Goal: Task Accomplishment & Management: Manage account settings

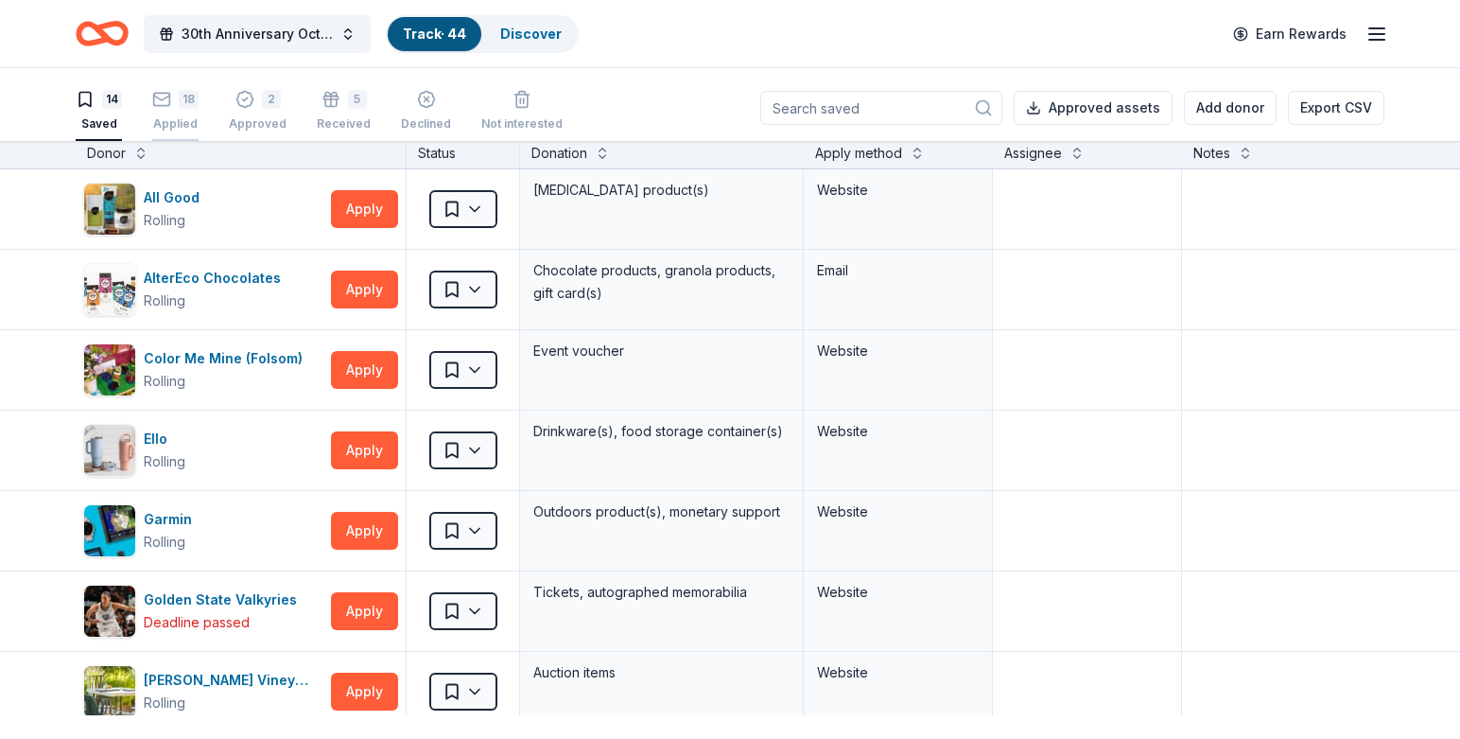
click at [189, 109] on div "18" at bounding box center [175, 99] width 46 height 19
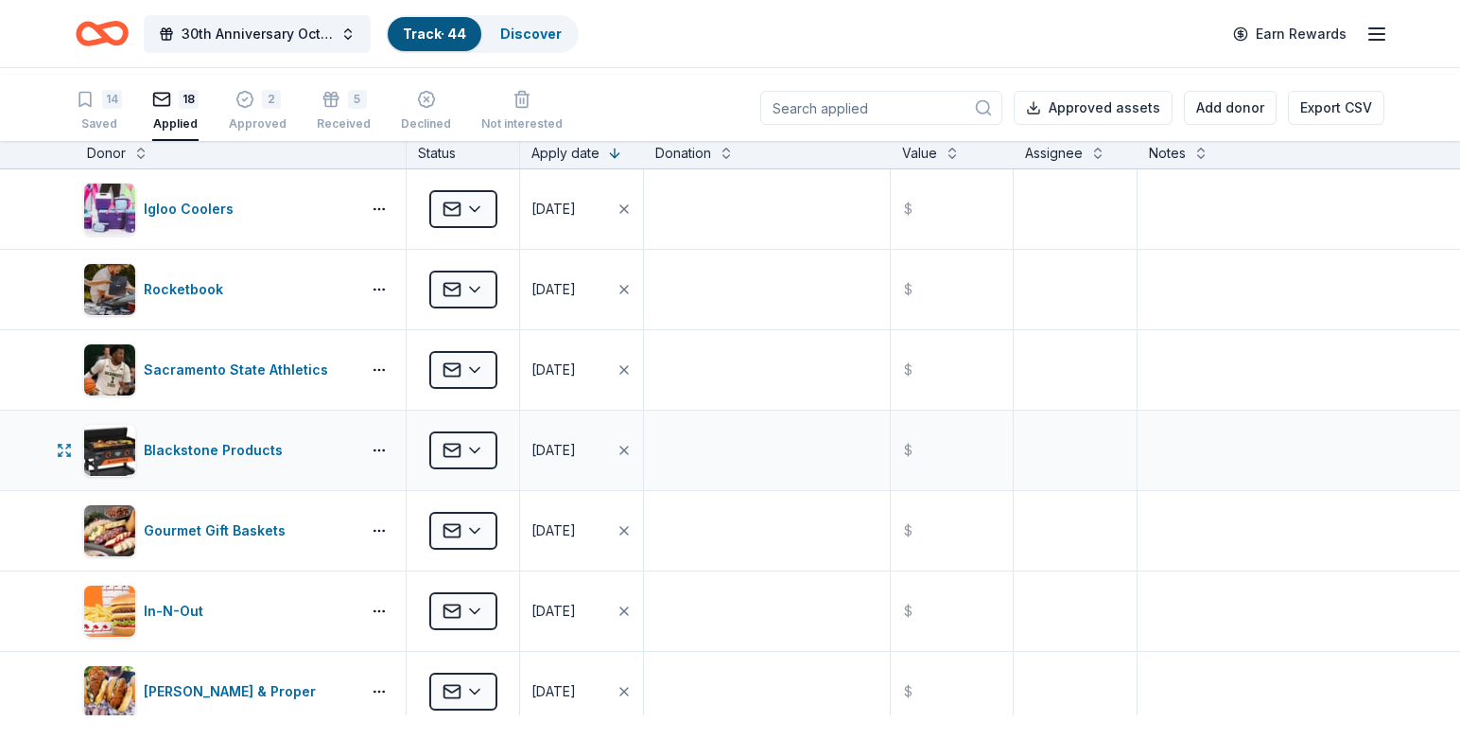
scroll to position [4, 0]
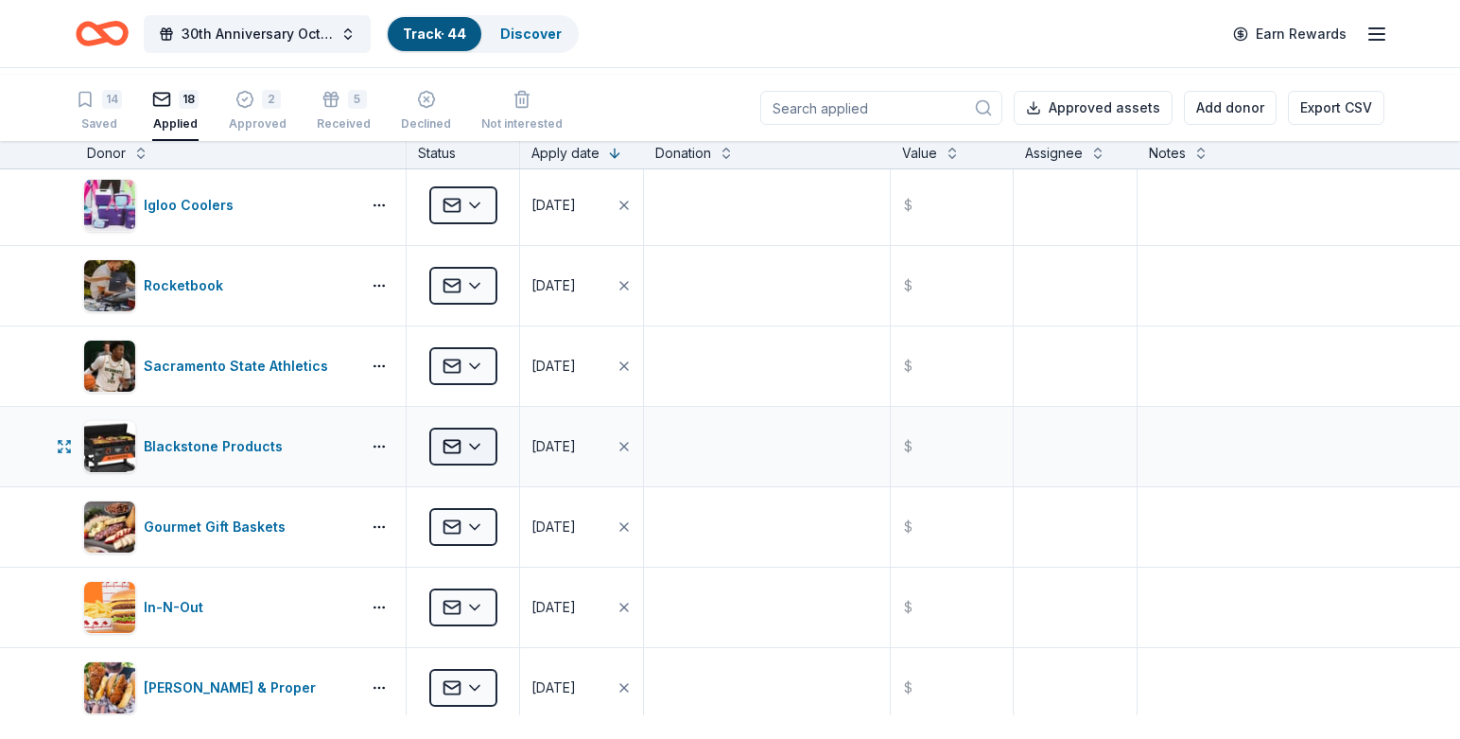
click at [490, 526] on html "30th Anniversary Octoberfest for a Cause Track · 44 Discover Earn Rewards 14 Sa…" at bounding box center [730, 369] width 1460 height 739
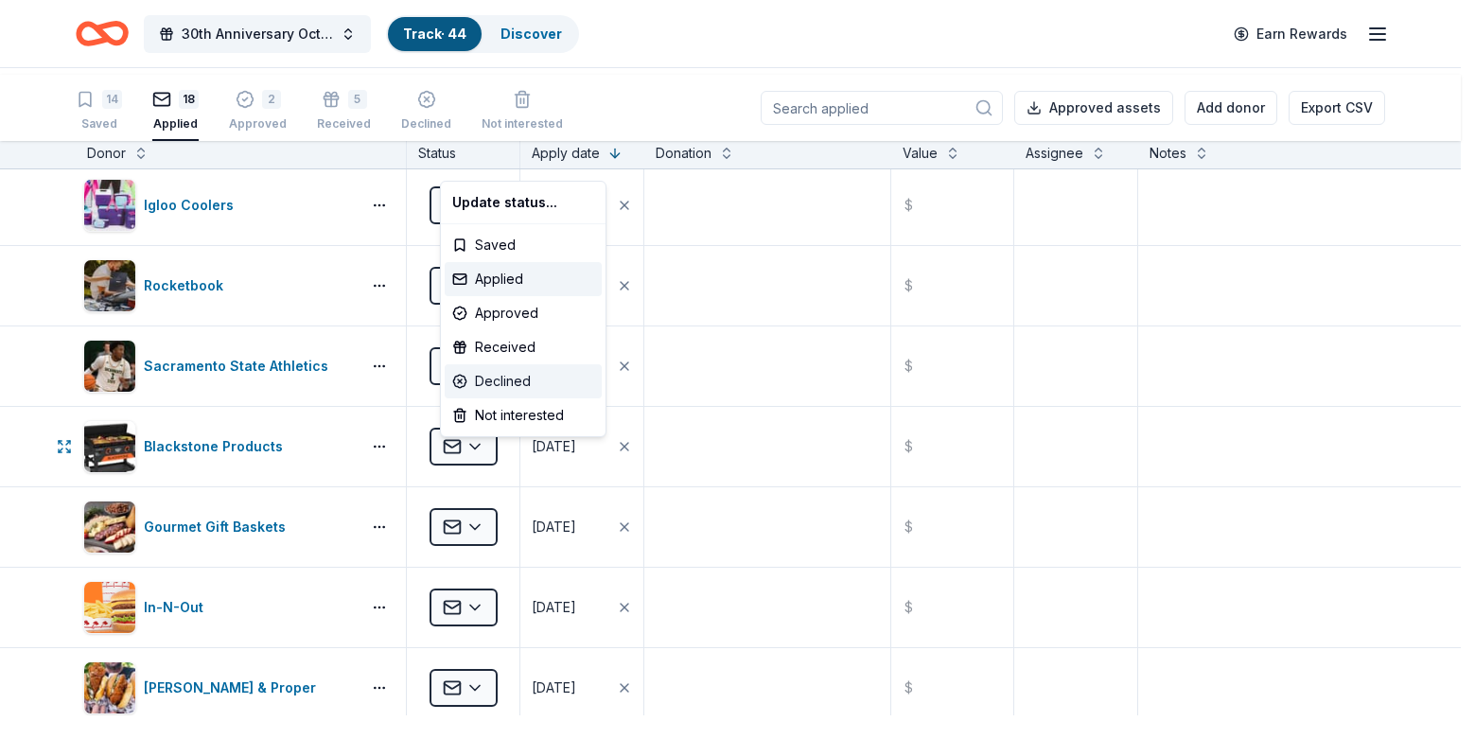
click at [513, 398] on div "Declined" at bounding box center [523, 381] width 157 height 34
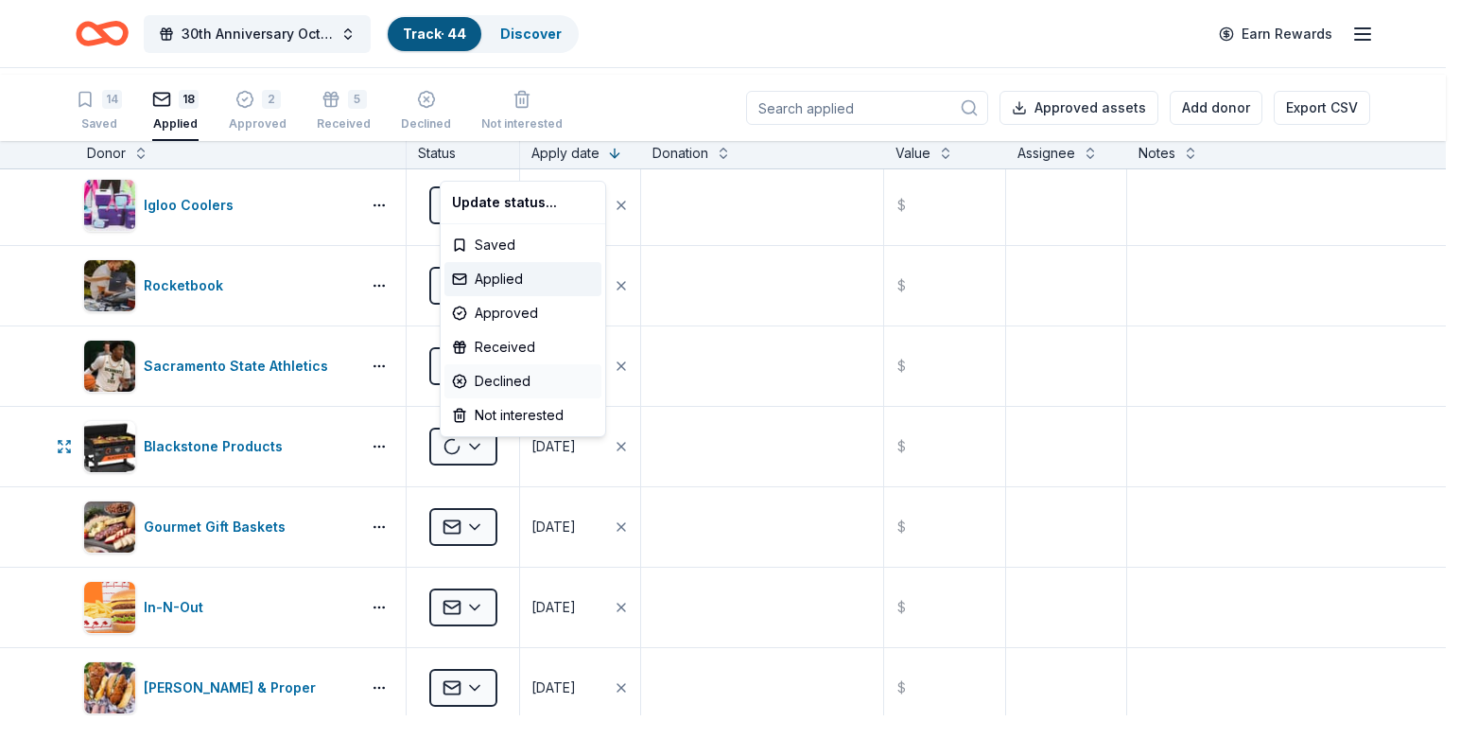
scroll to position [0, 0]
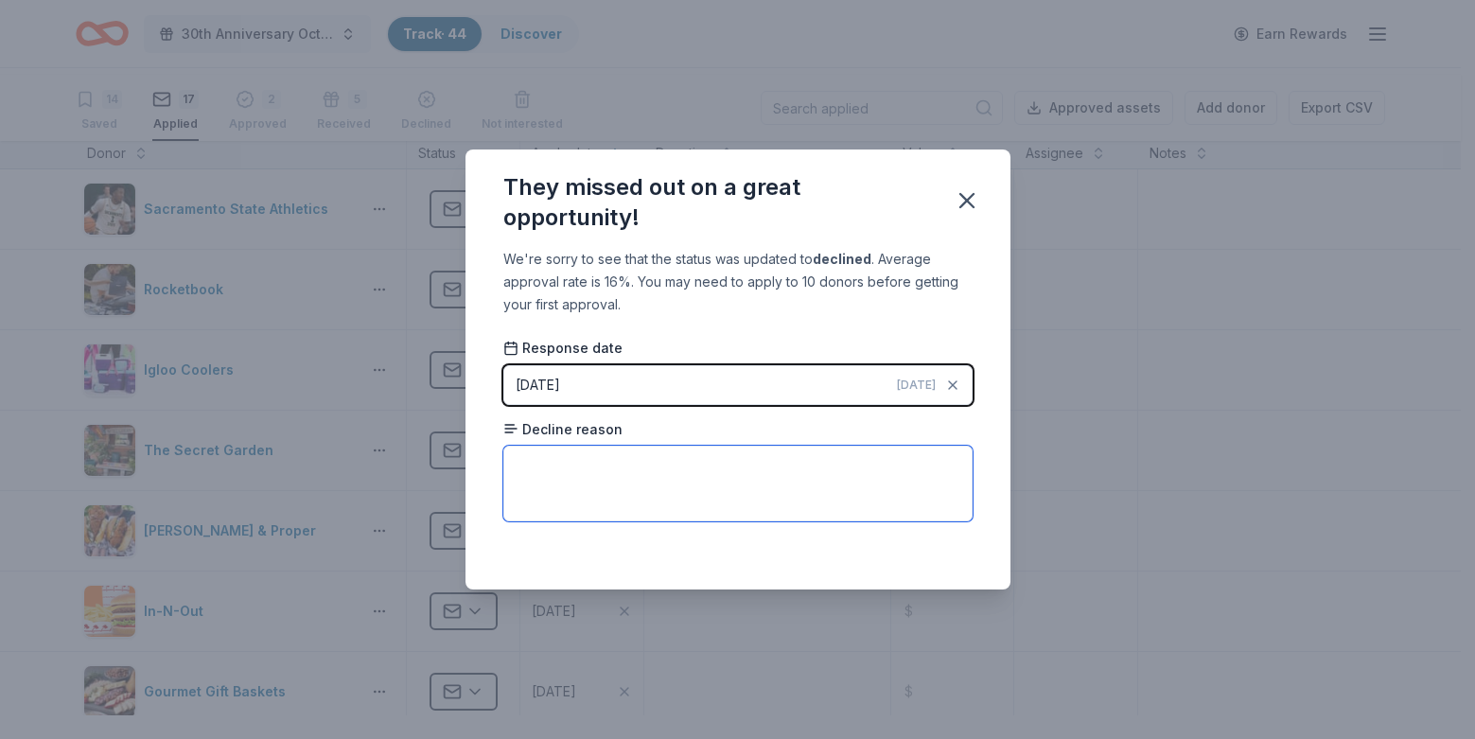
click at [568, 517] on textarea at bounding box center [737, 484] width 469 height 76
click at [688, 516] on textarea at bounding box center [737, 484] width 469 height 76
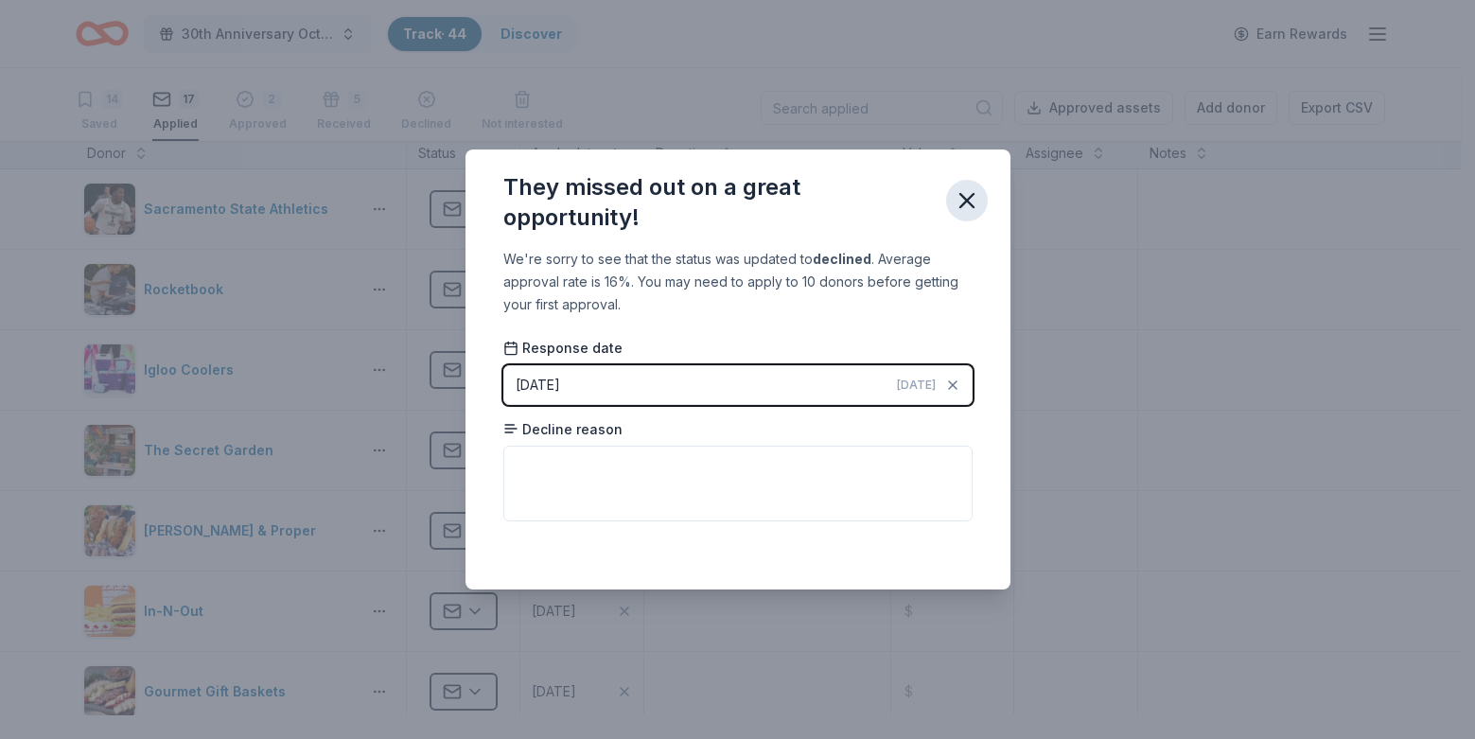
click at [980, 187] on icon "button" at bounding box center [966, 200] width 26 height 26
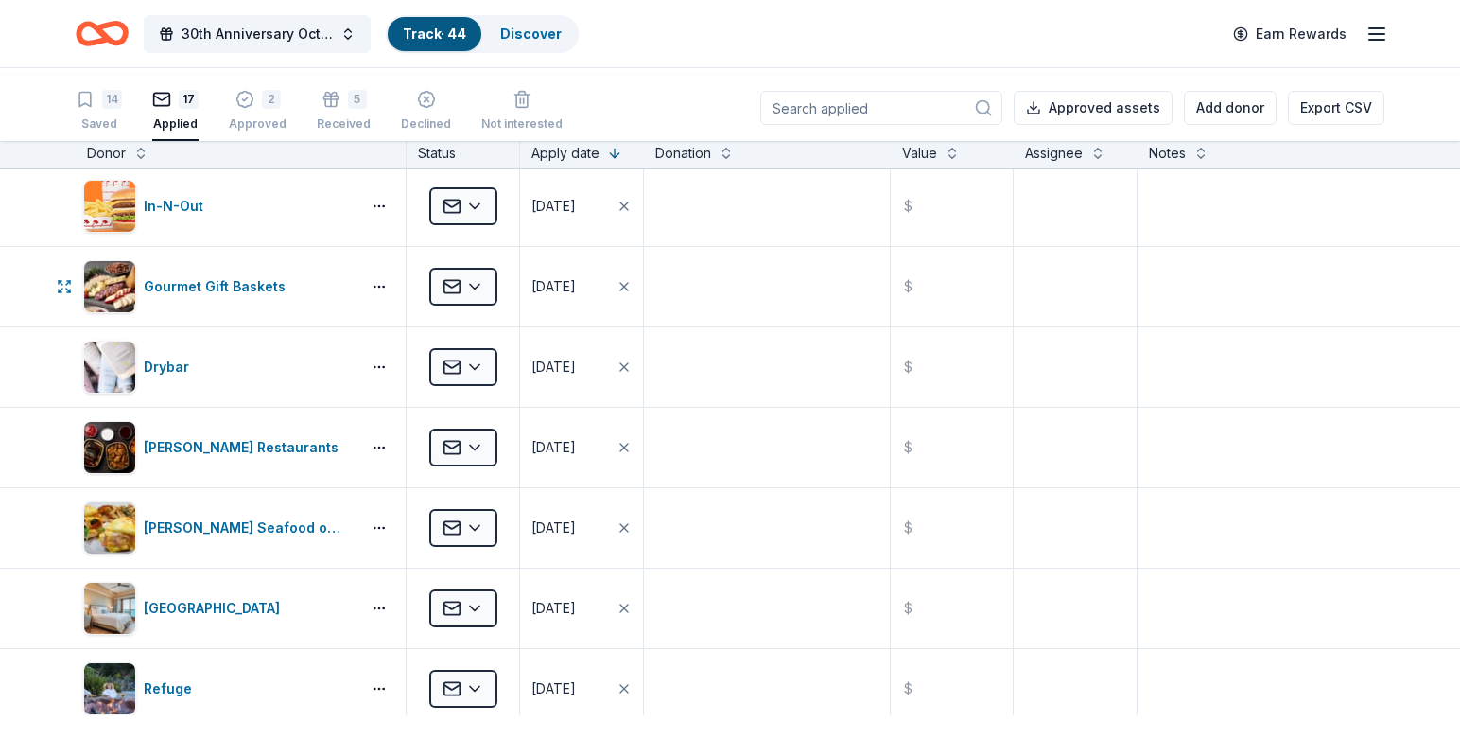
scroll to position [409, 0]
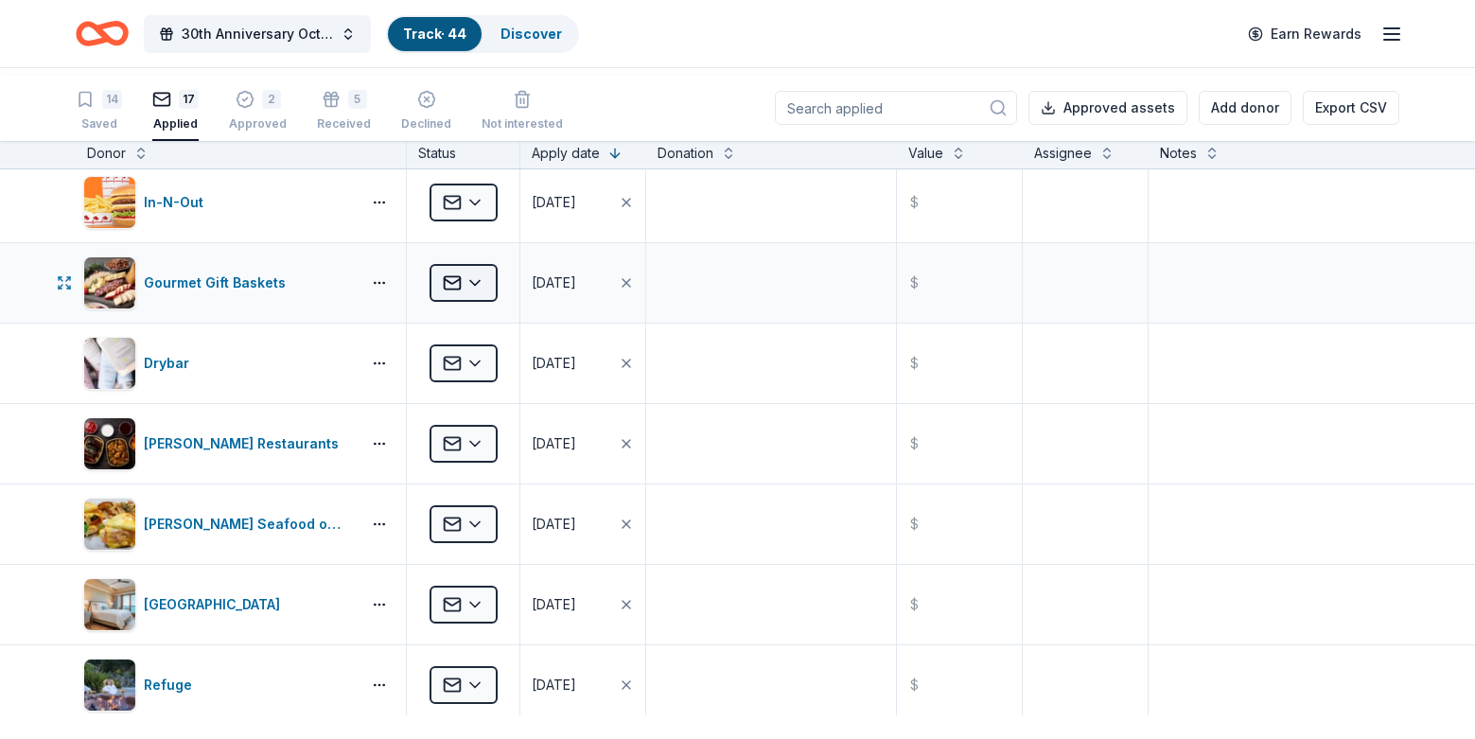
click at [478, 382] on html "30th Anniversary Octoberfest for a Cause Track · 44 Discover Earn Rewards 14 Sa…" at bounding box center [737, 369] width 1475 height 739
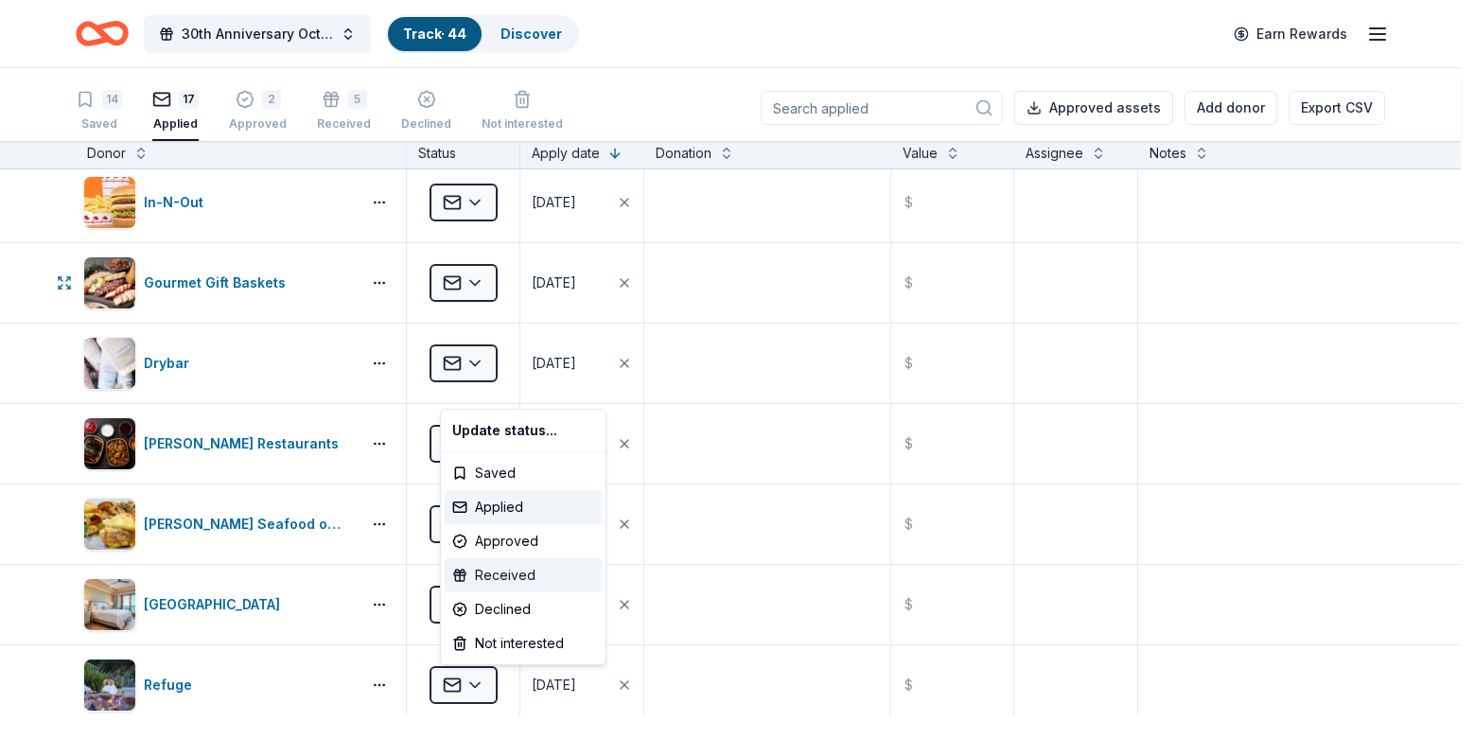
click at [488, 592] on div "Received" at bounding box center [523, 575] width 157 height 34
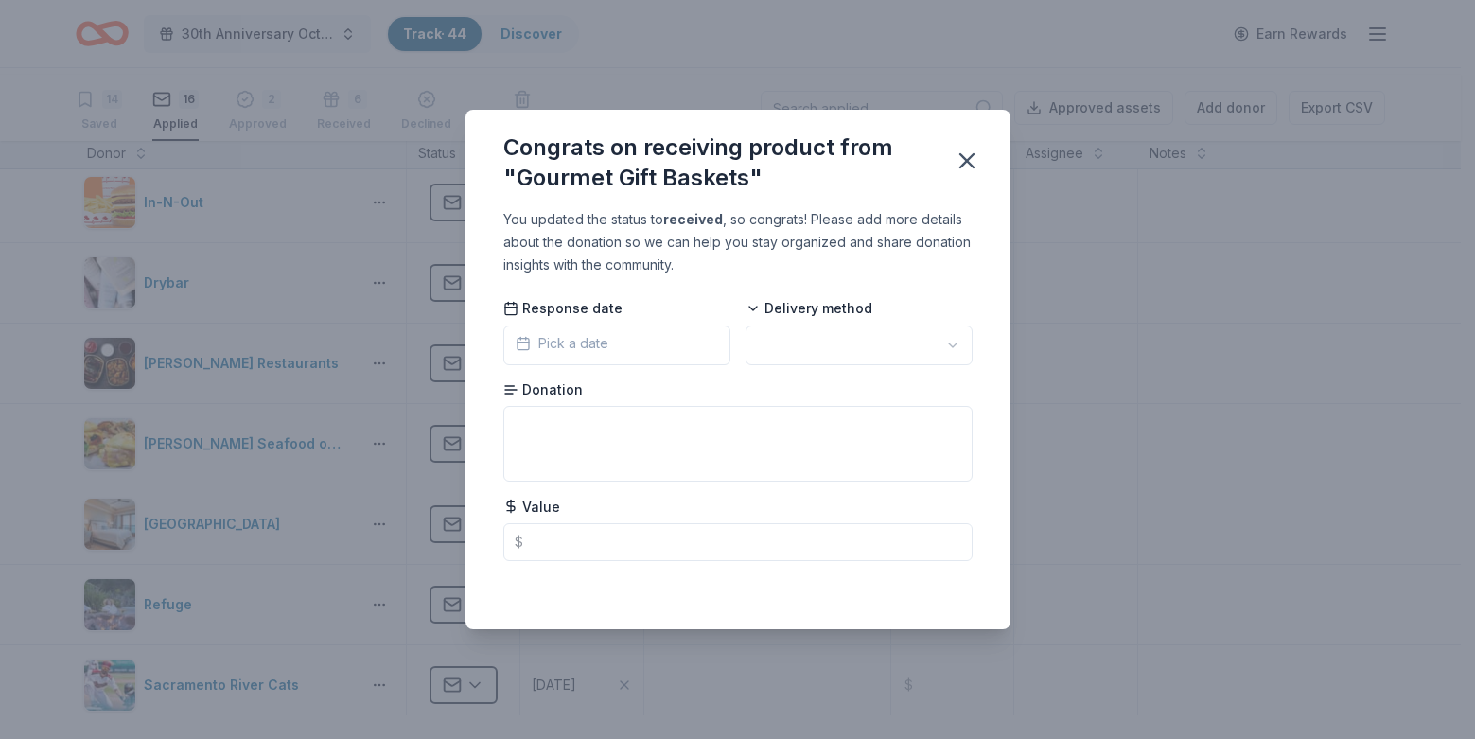
click at [597, 354] on button "Pick a date" at bounding box center [616, 345] width 227 height 40
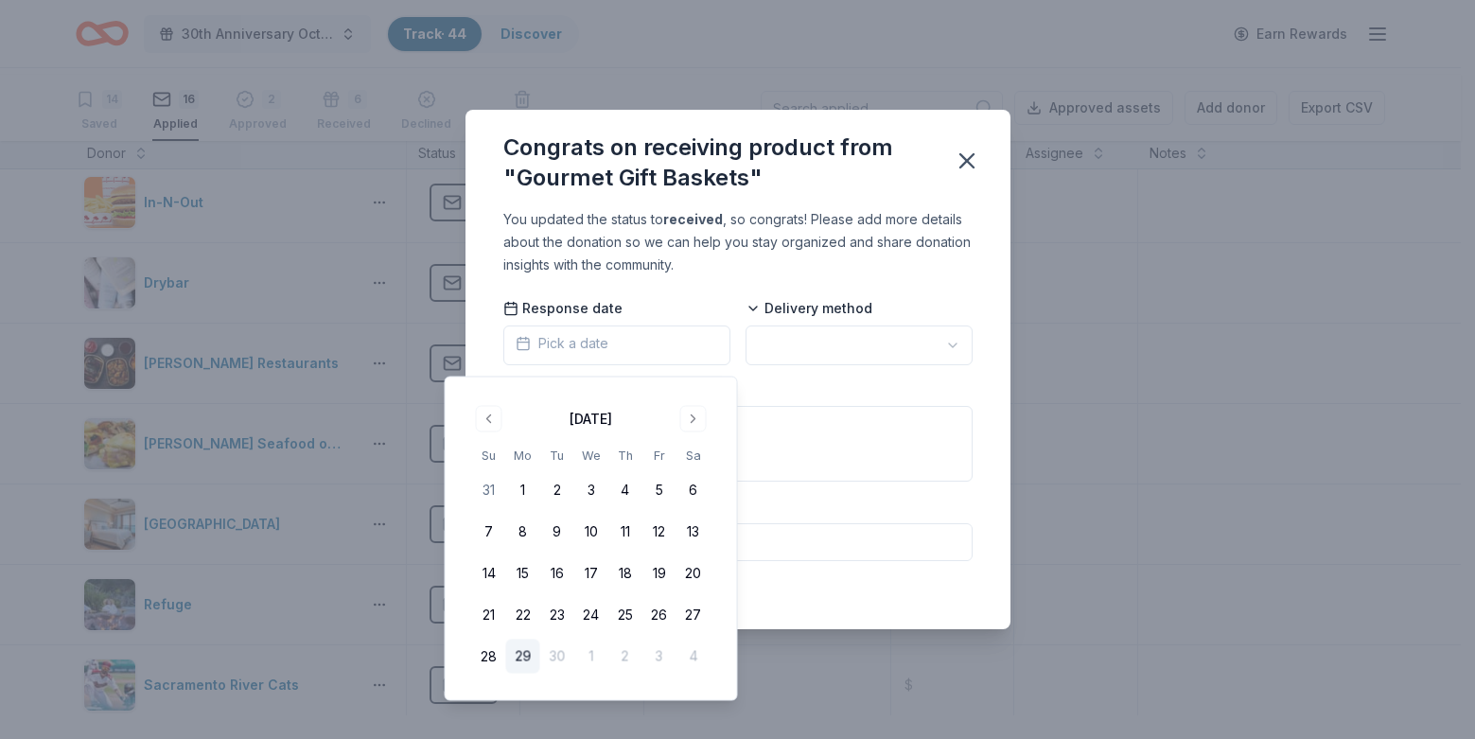
click at [696, 282] on div "You updated the status to received , so congrats! Please add more details about…" at bounding box center [737, 418] width 545 height 421
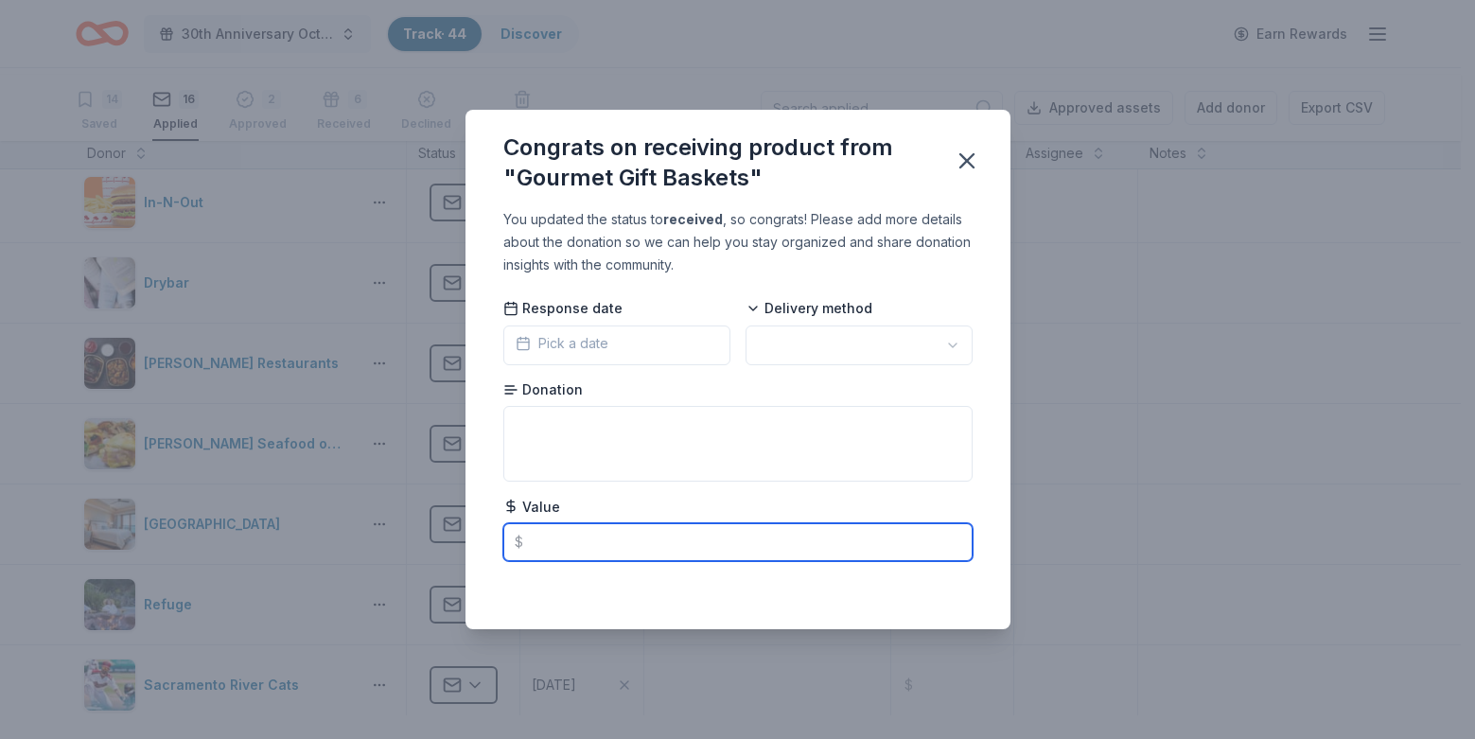
click at [517, 561] on input "text" at bounding box center [737, 542] width 469 height 38
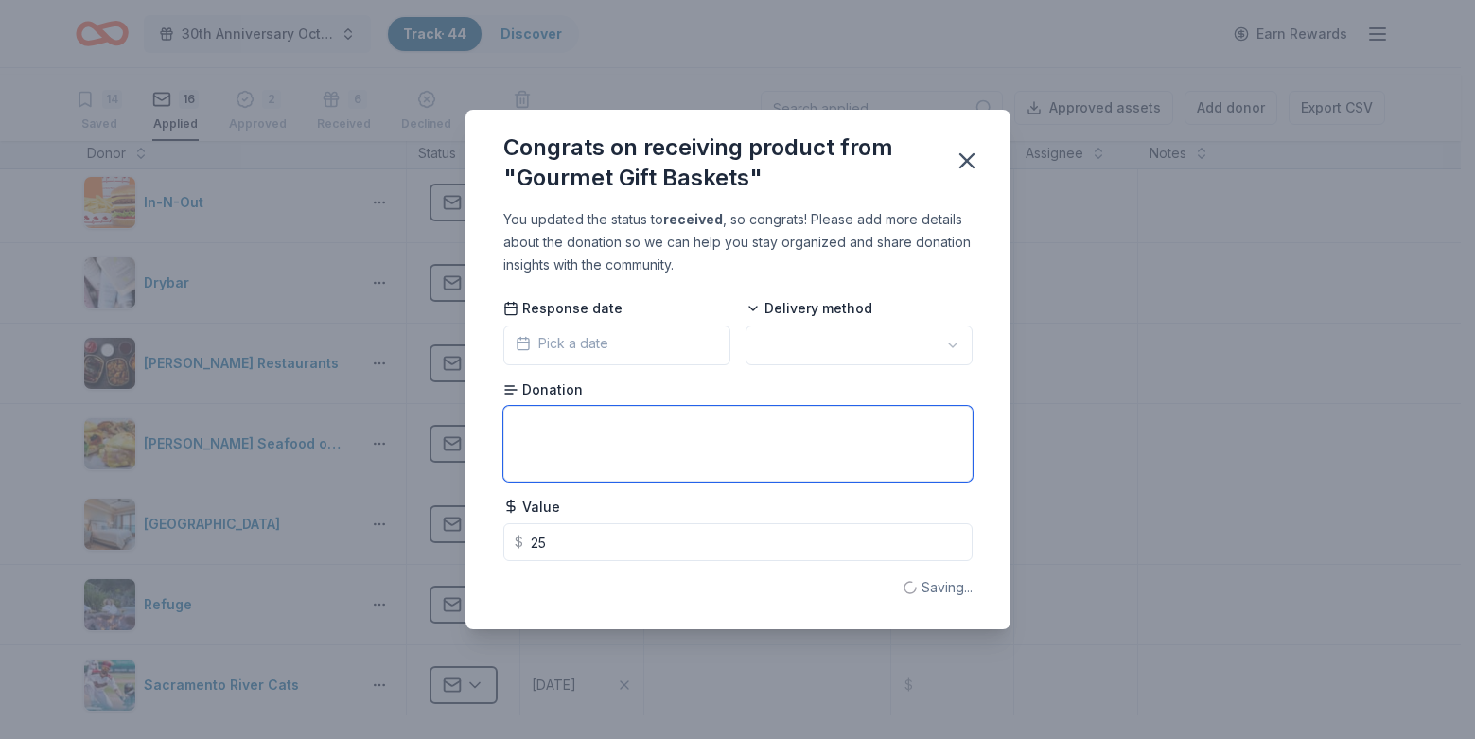
type input "25.00"
click at [541, 464] on textarea at bounding box center [737, 444] width 469 height 76
type textarea "dicount code not a basket and not worth it"
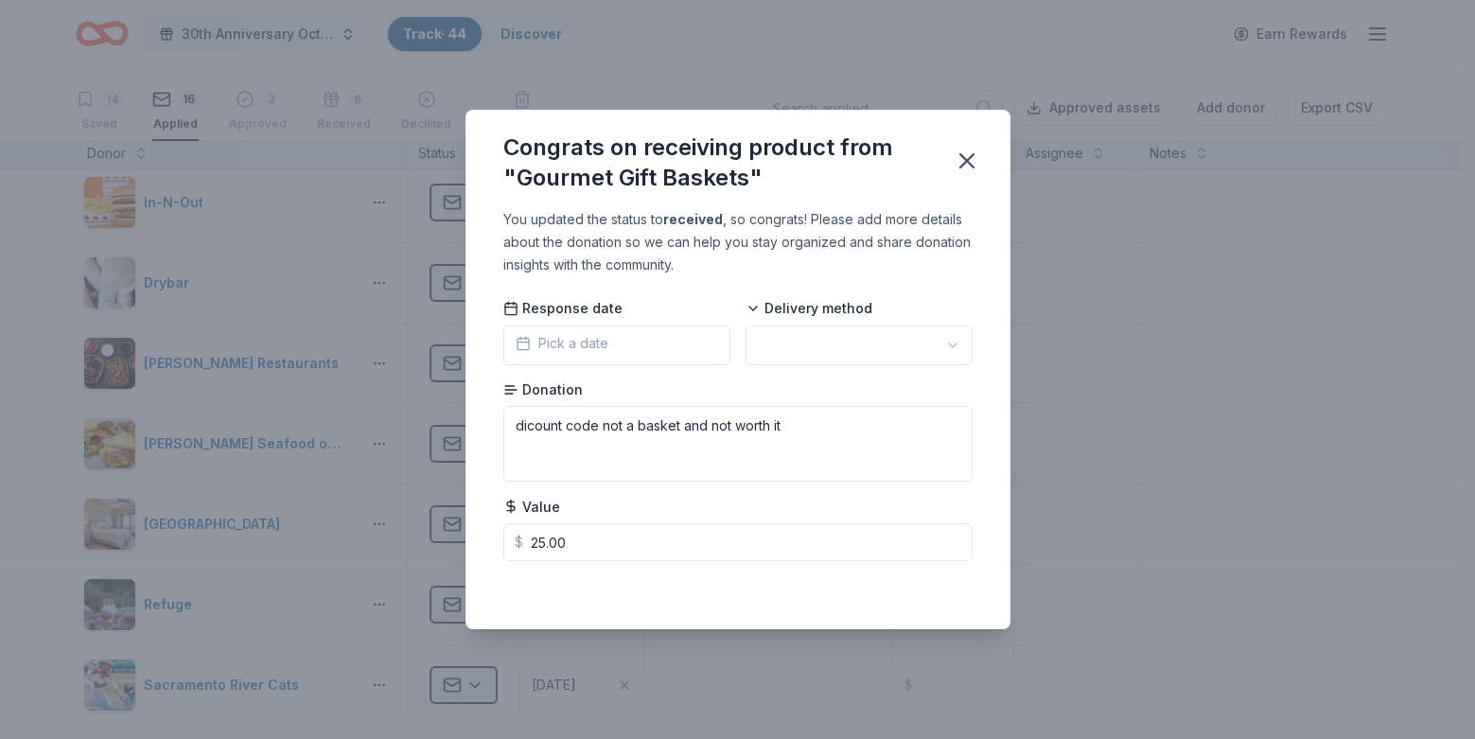
click at [972, 323] on div "Delivery method" at bounding box center [858, 332] width 227 height 66
click at [1003, 338] on html "30th Anniversary Octoberfest for a Cause Track · 44 Discover Earn Rewards 14 Sa…" at bounding box center [737, 369] width 1475 height 739
click at [980, 148] on icon "button" at bounding box center [966, 161] width 26 height 26
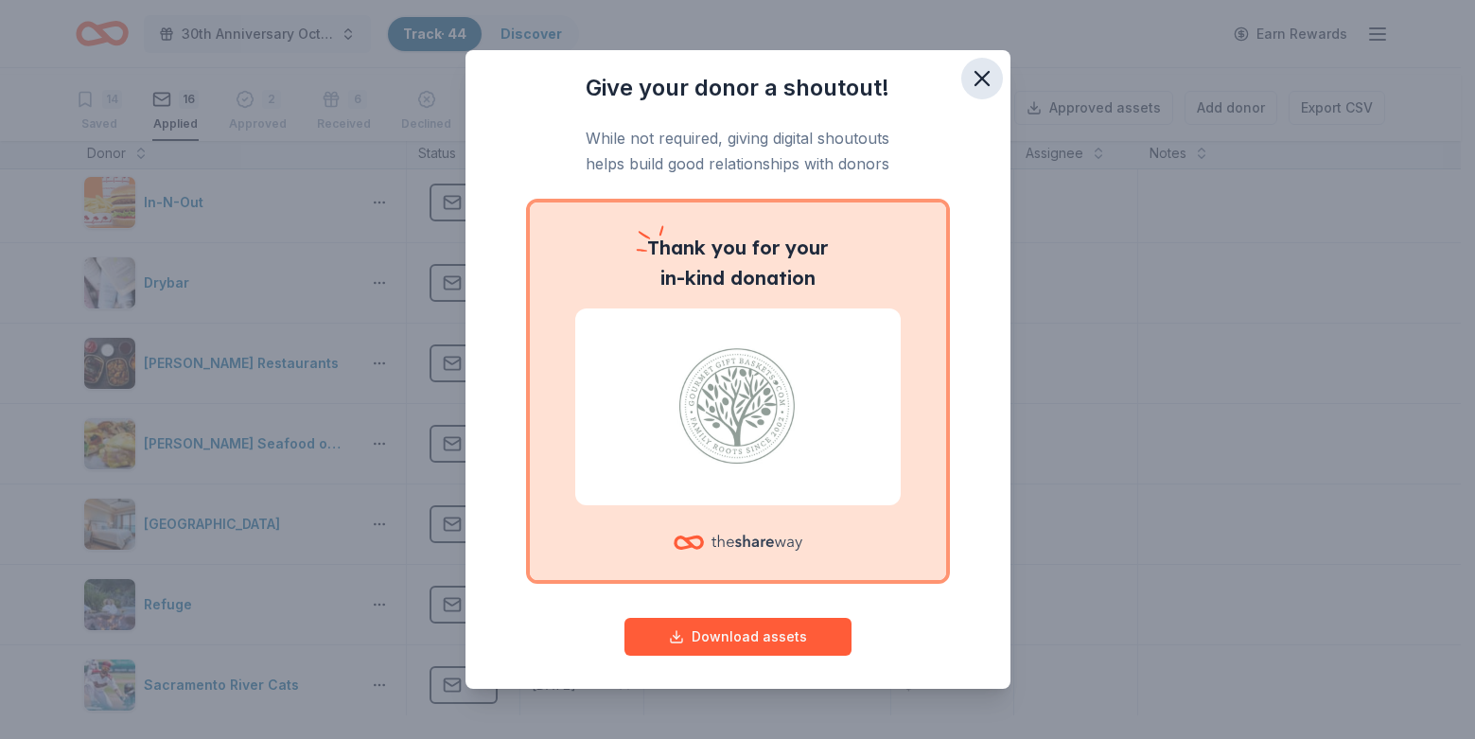
click at [988, 85] on icon "button" at bounding box center [981, 78] width 13 height 13
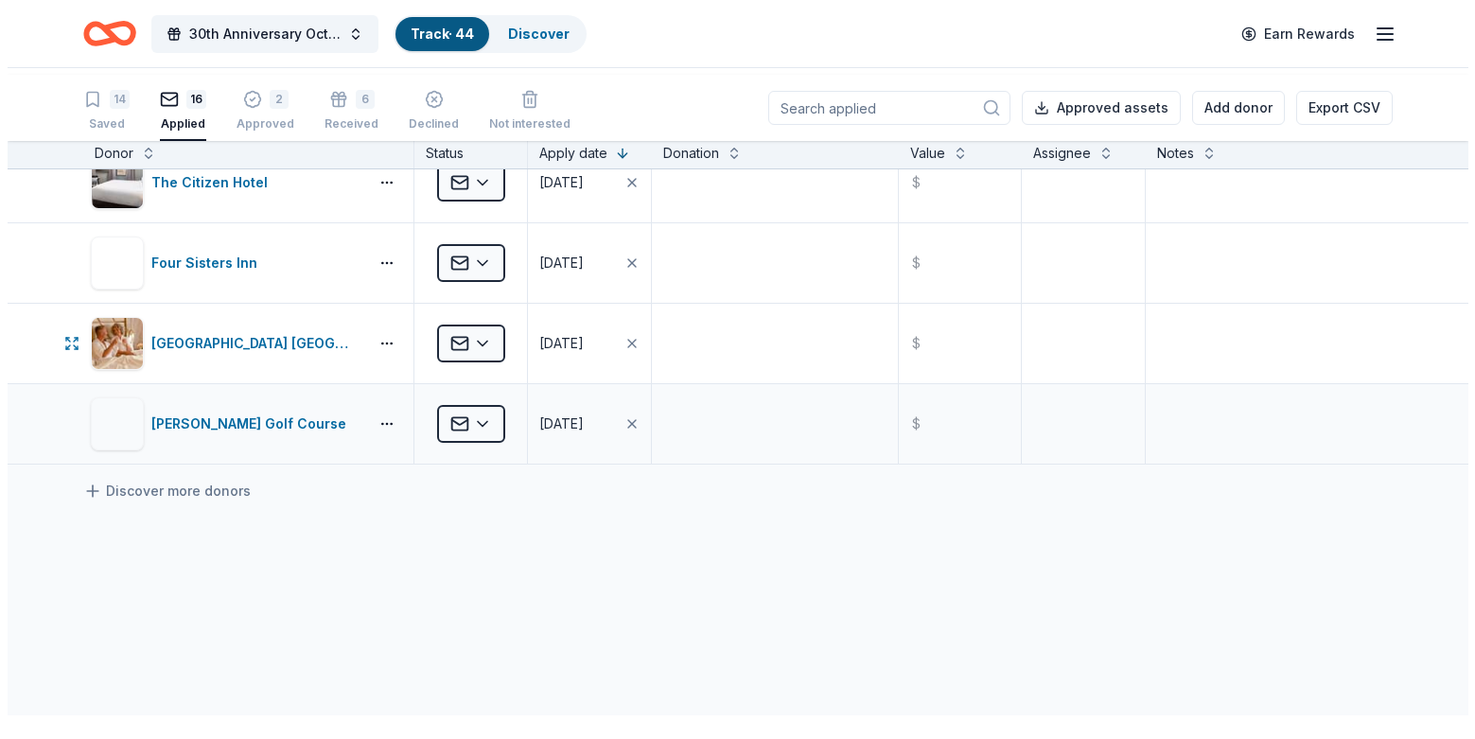
scroll to position [992, 0]
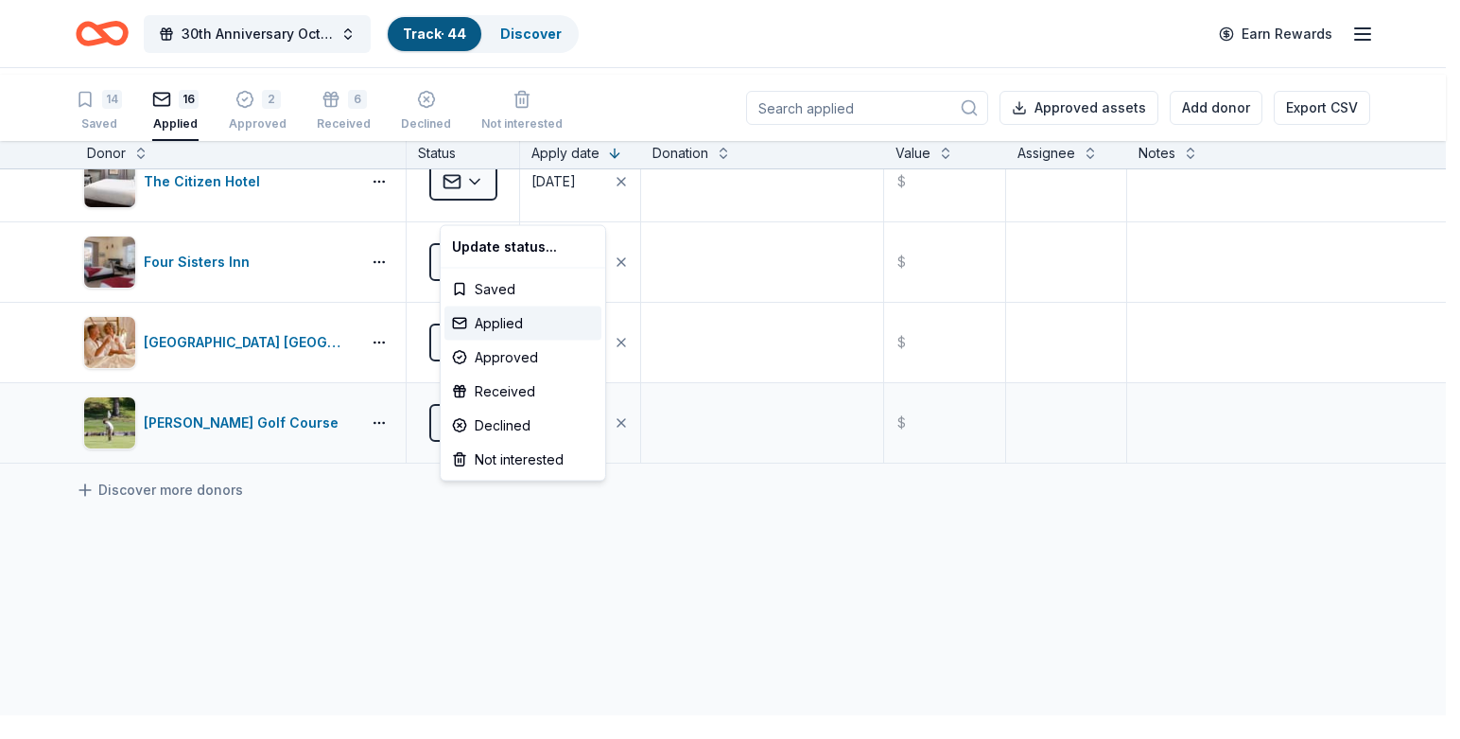
click at [511, 583] on html "30th Anniversary Octoberfest for a Cause Track · 44 Discover Earn Rewards 14 Sa…" at bounding box center [730, 369] width 1460 height 739
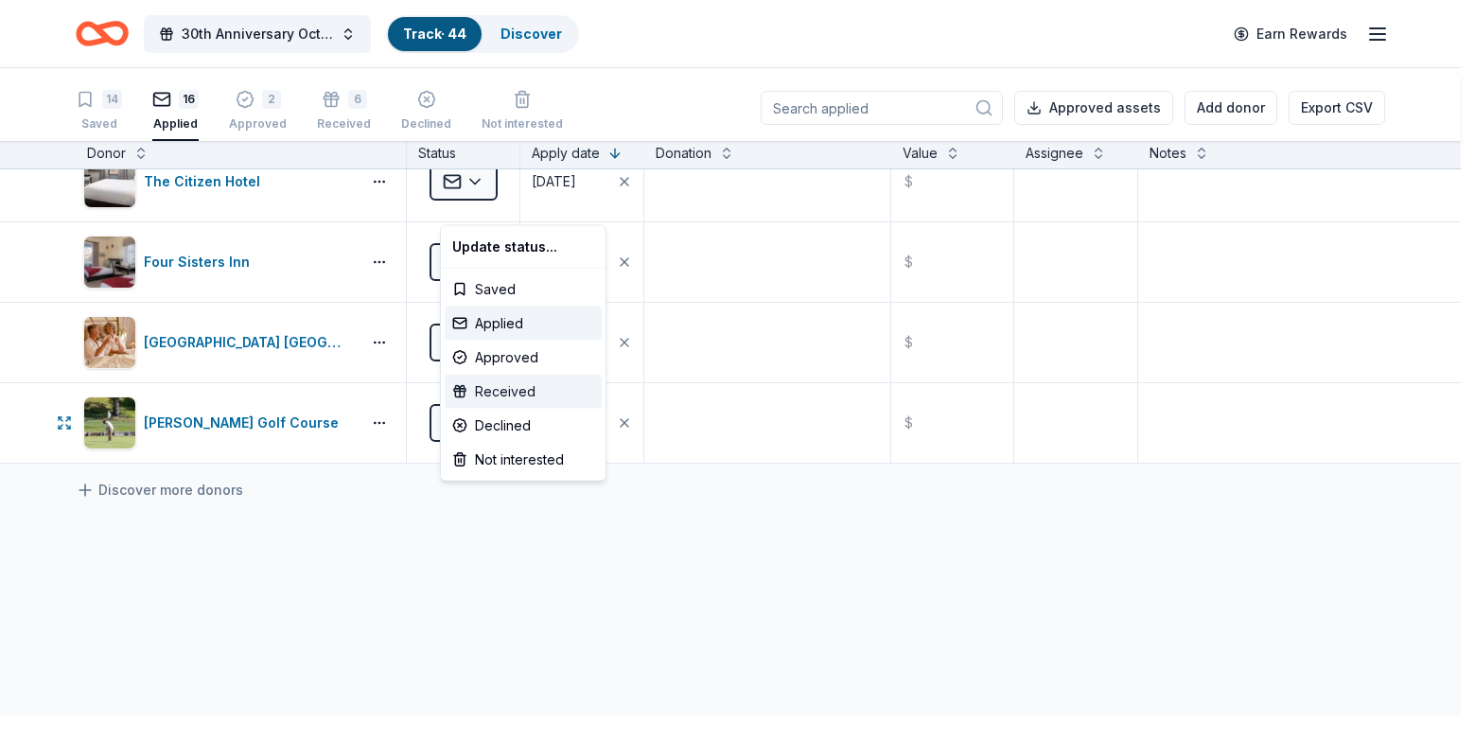
click at [509, 409] on div "Received" at bounding box center [523, 392] width 157 height 34
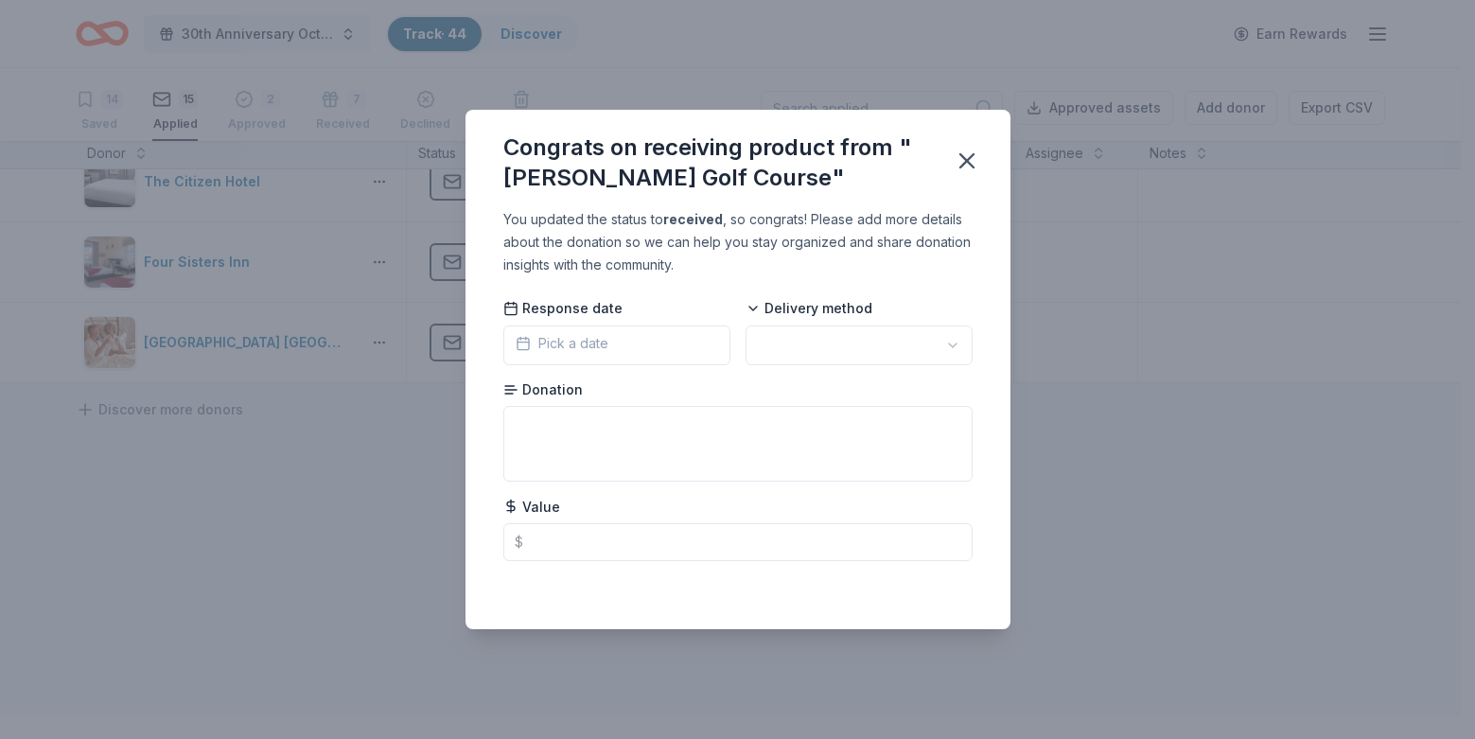
click at [594, 359] on button "Pick a date" at bounding box center [616, 345] width 227 height 40
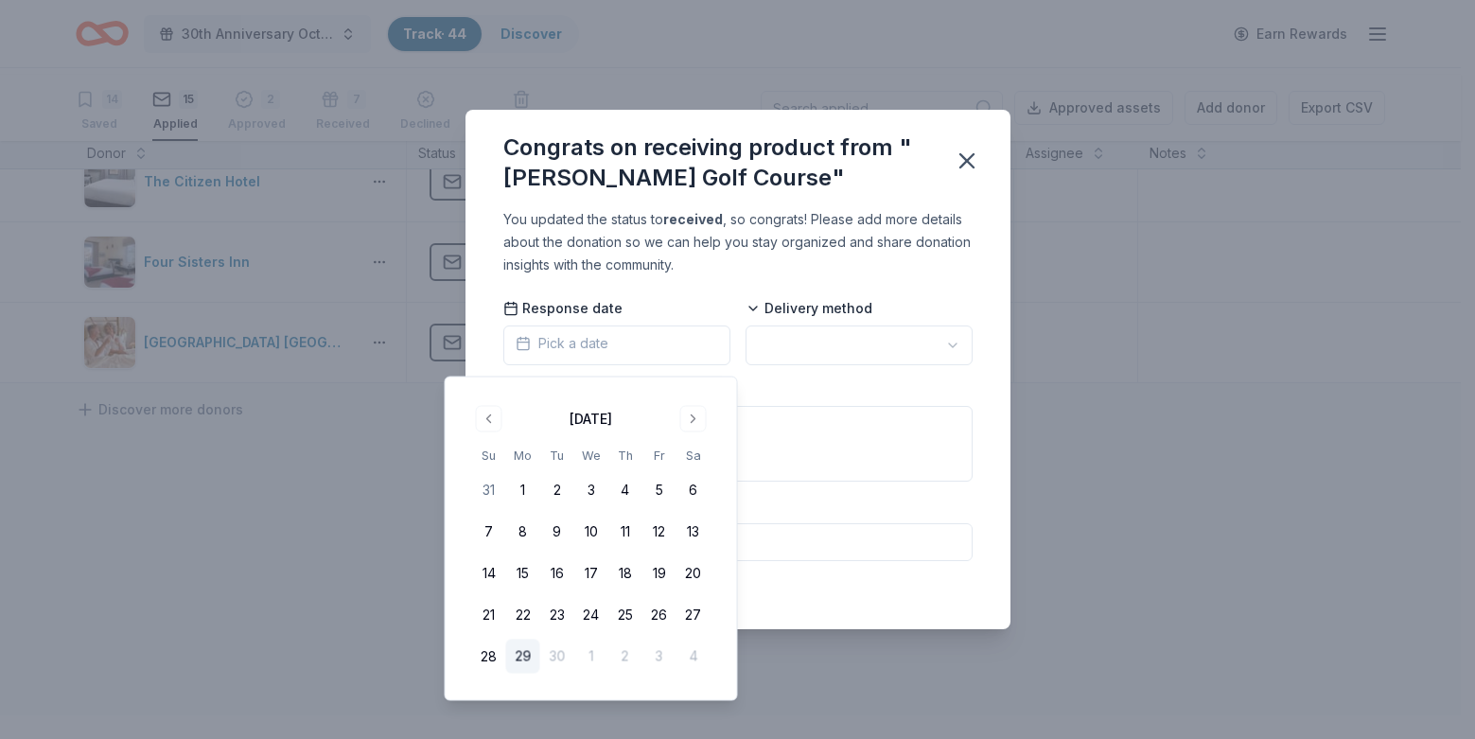
click at [691, 299] on div "Response date Pick a date" at bounding box center [616, 332] width 227 height 66
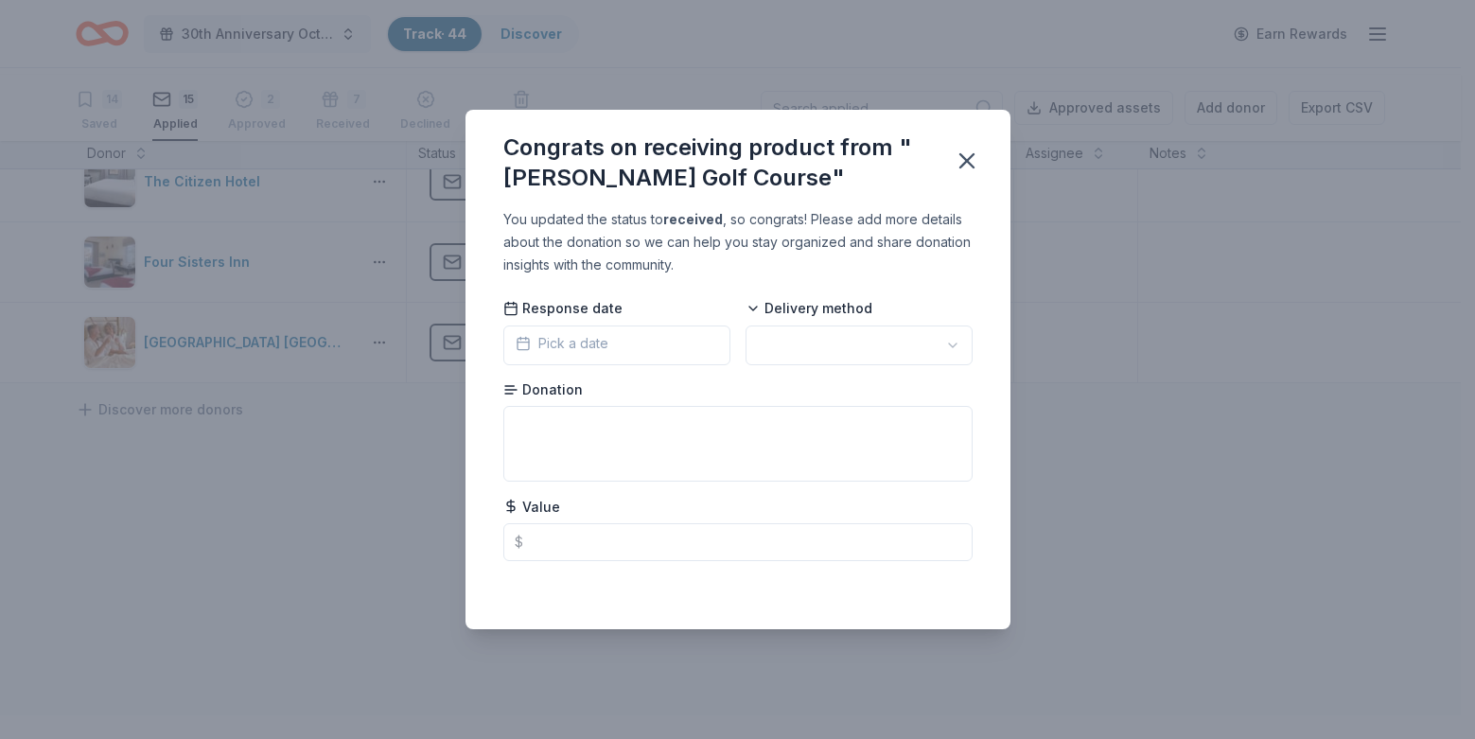
click at [559, 337] on span "Pick a date" at bounding box center [562, 343] width 93 height 23
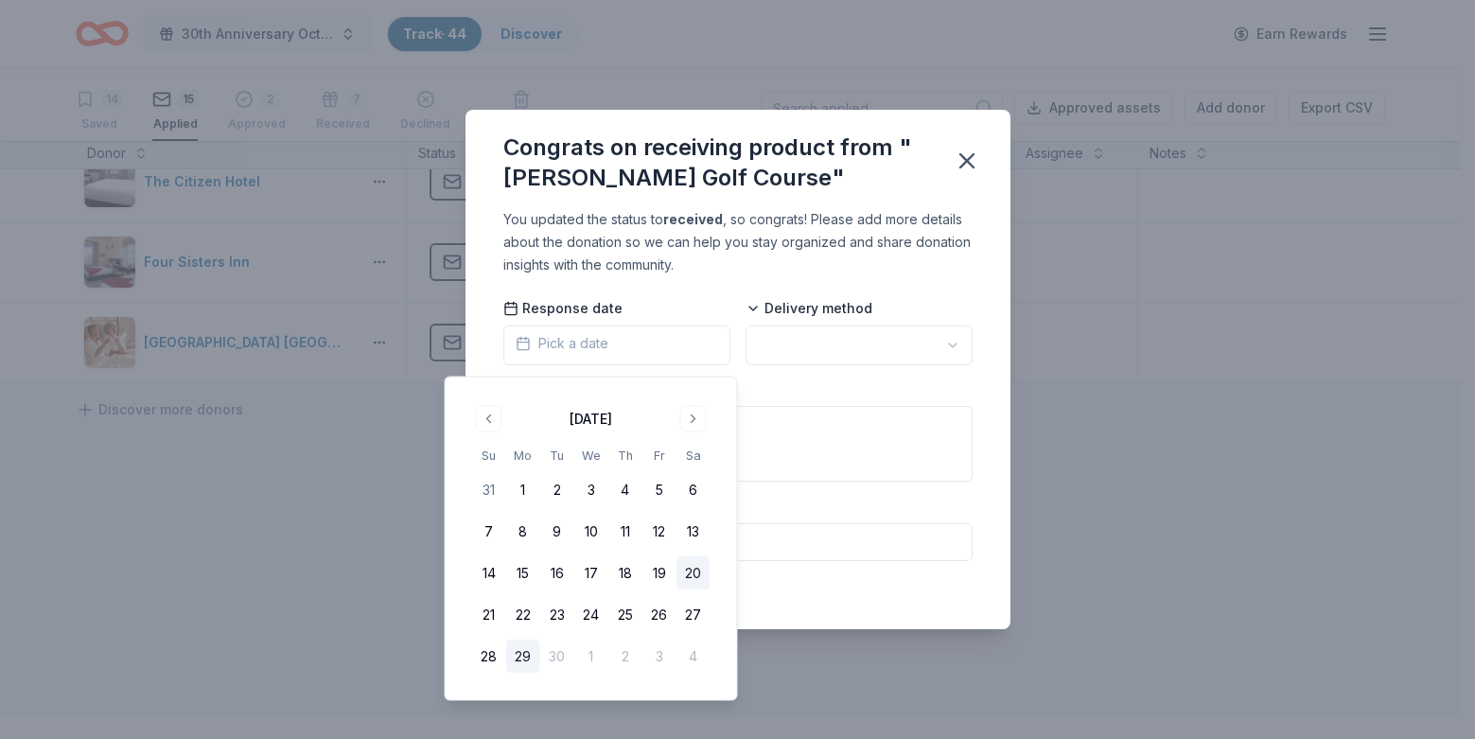
click at [710, 590] on button "20" at bounding box center [693, 573] width 34 height 34
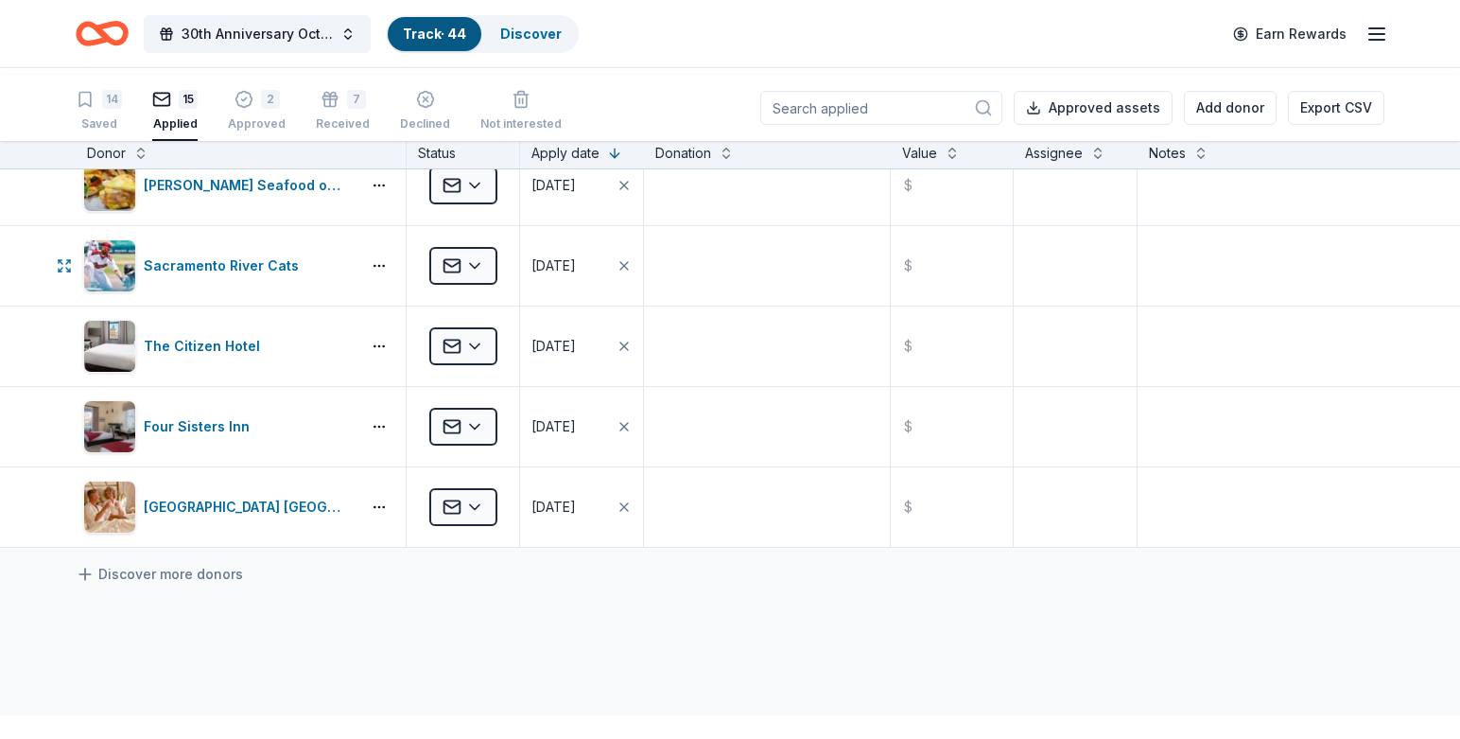
scroll to position [824, 0]
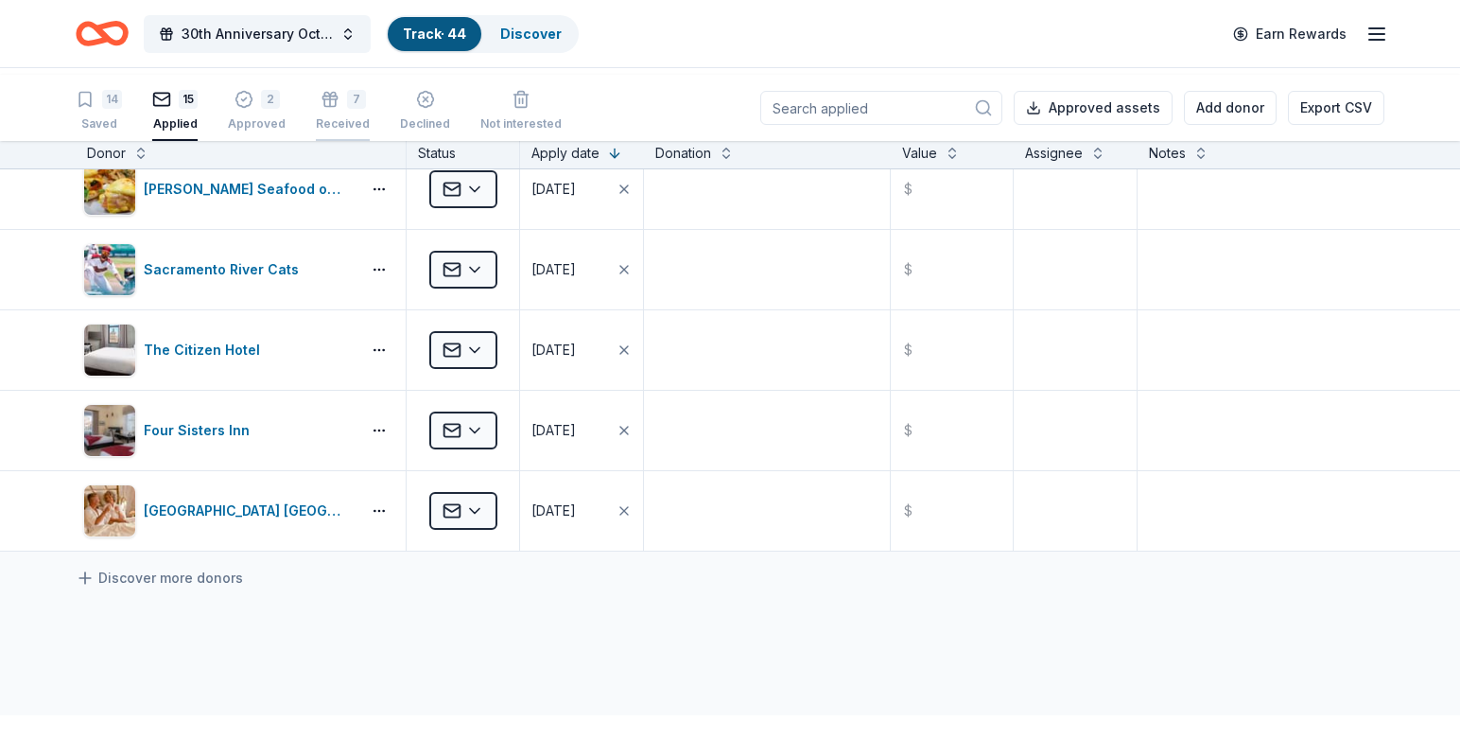
click at [340, 109] on icon "button" at bounding box center [330, 99] width 19 height 19
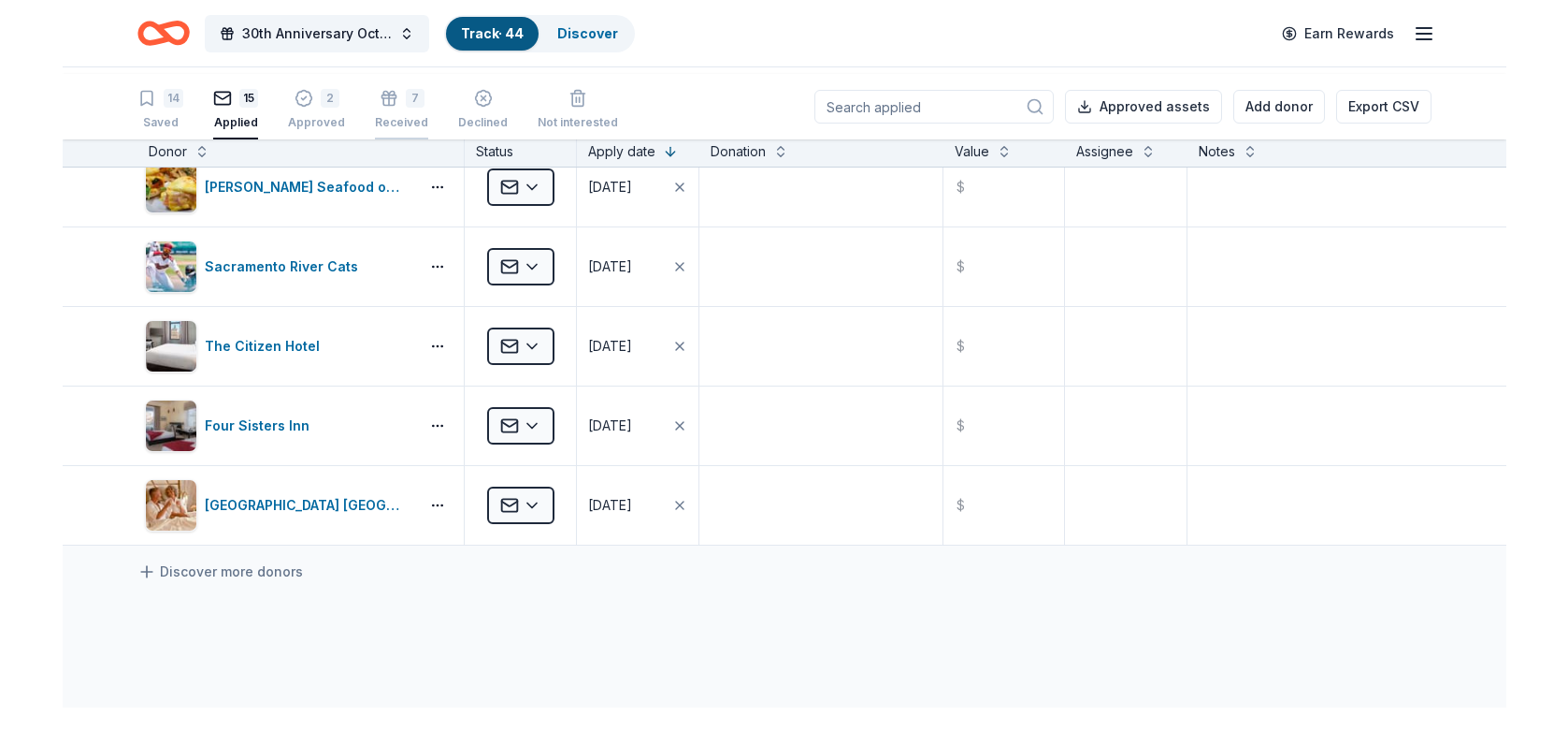
scroll to position [106, 0]
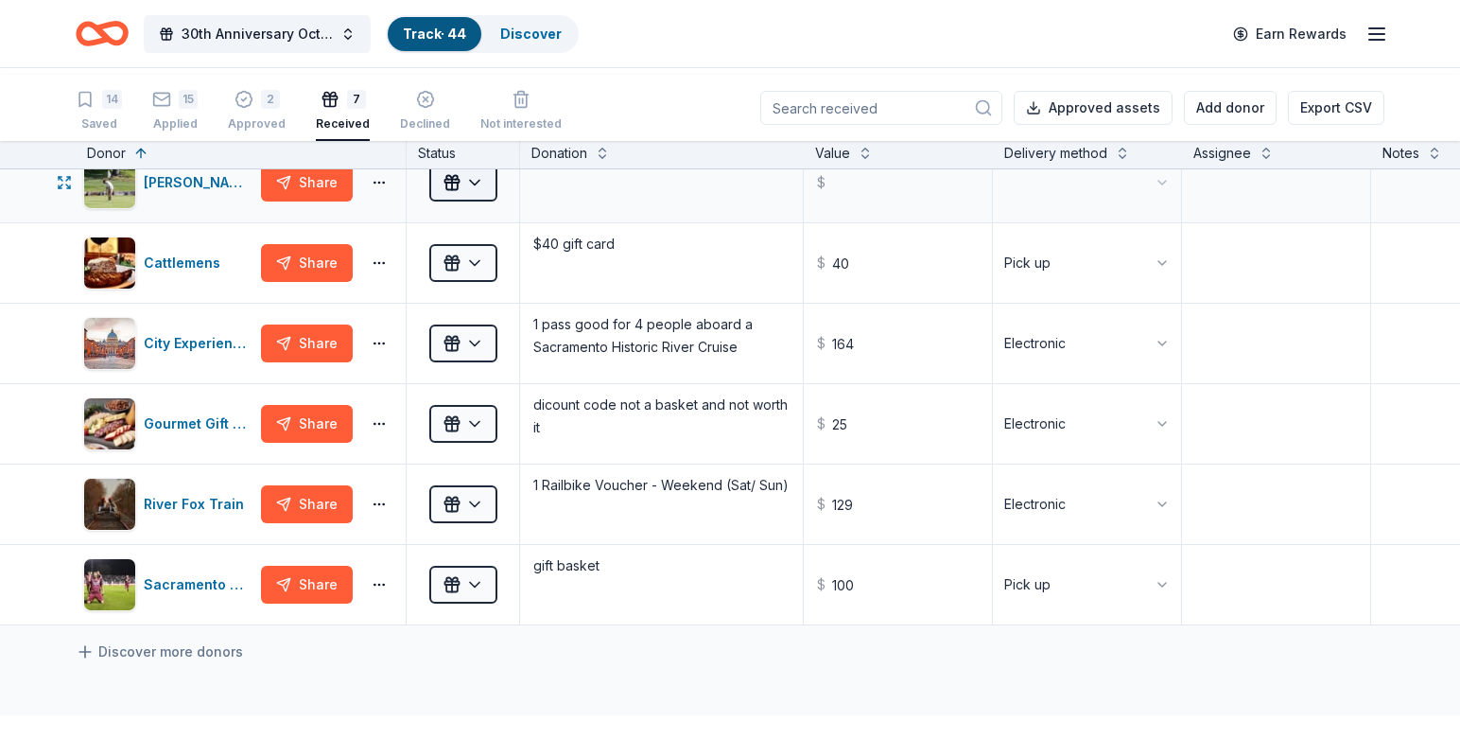
click at [497, 226] on html "30th Anniversary Octoberfest for a Cause Track · 44 Discover Earn Rewards 14 Sa…" at bounding box center [730, 369] width 1460 height 739
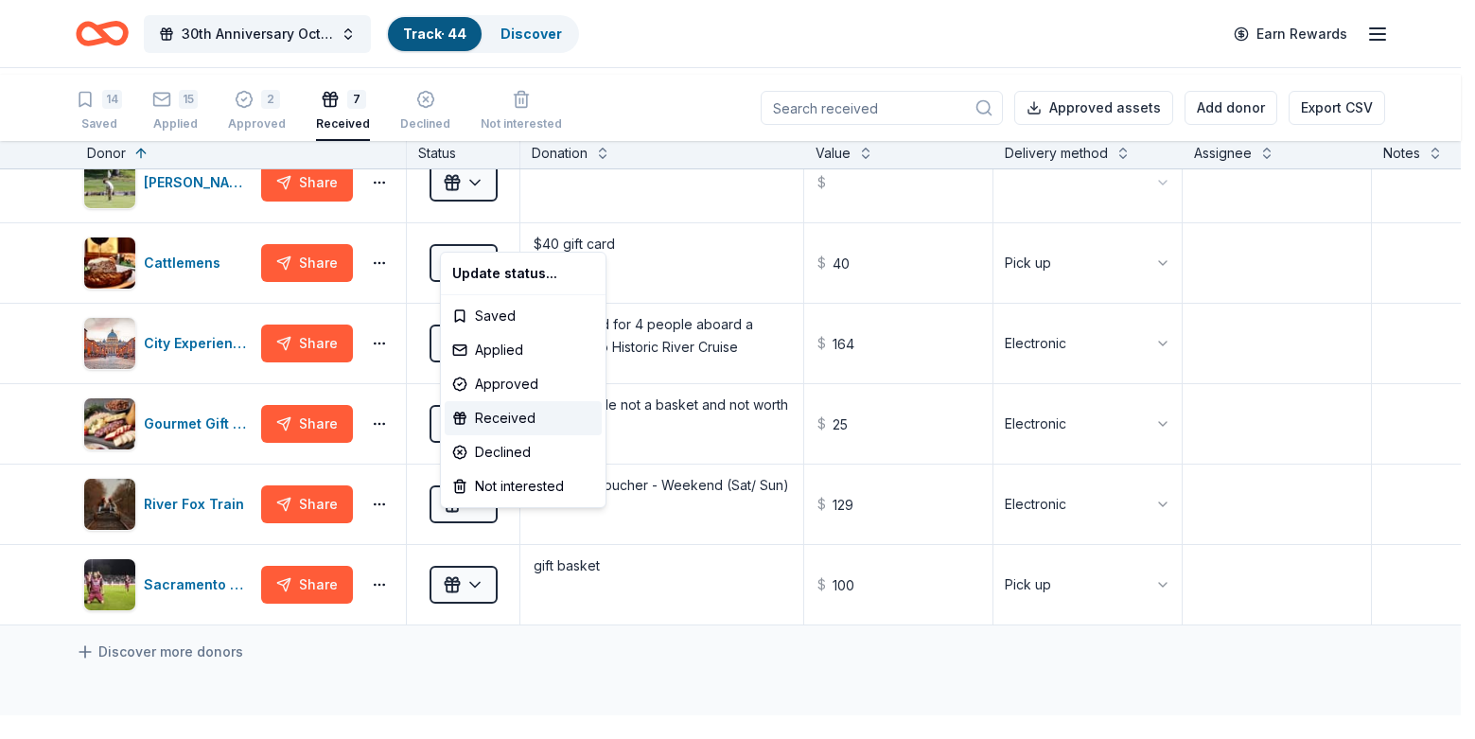
click at [638, 243] on html "30th Anniversary Octoberfest for a Cause Track · 44 Discover Earn Rewards 14 Sa…" at bounding box center [737, 369] width 1475 height 739
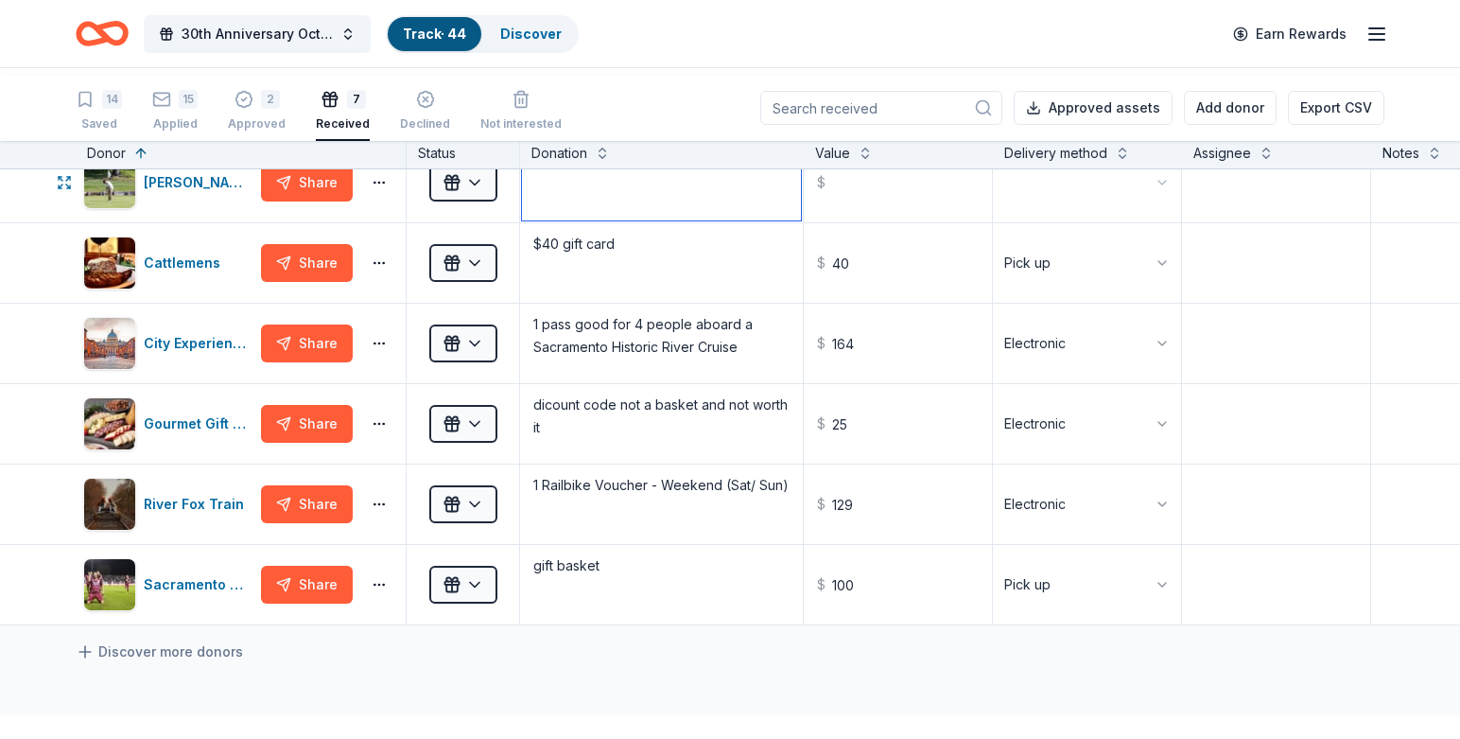
click at [638, 220] on textarea at bounding box center [661, 183] width 279 height 76
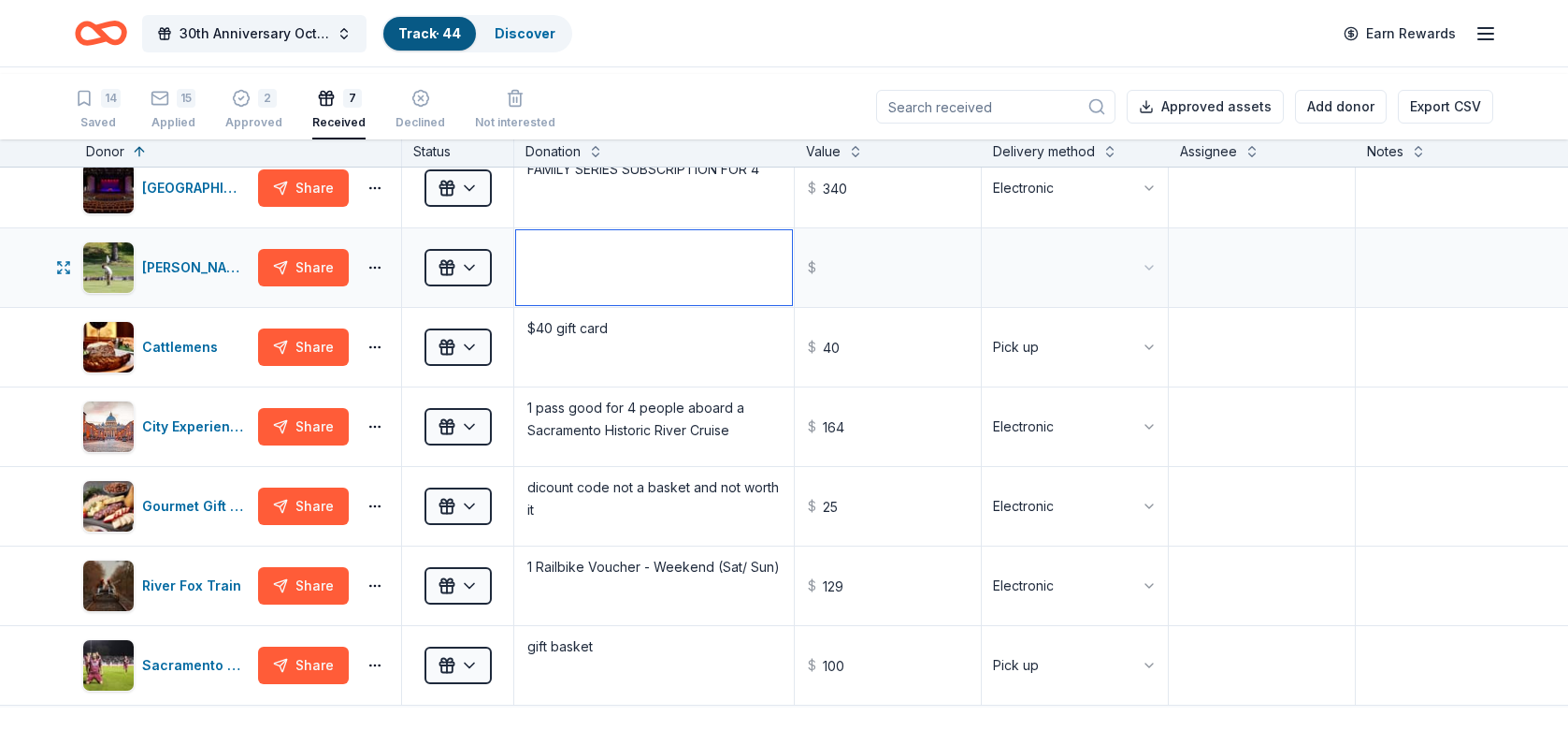
scroll to position [0, 0]
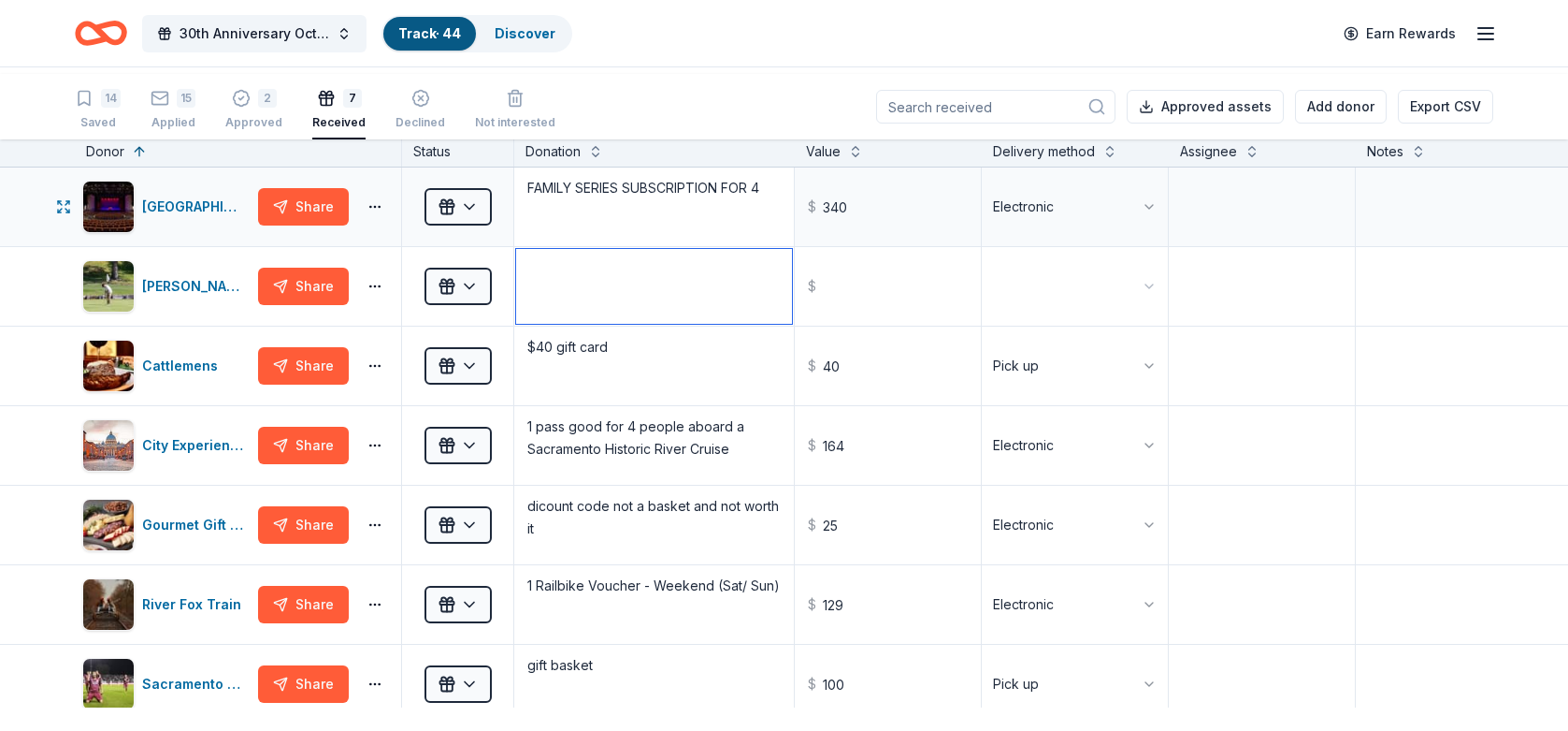
paste textarea "four (4) 18-Hole rounds of golf including Cart"
type textarea "four (4) 18-Hole rounds of golf including Cart"
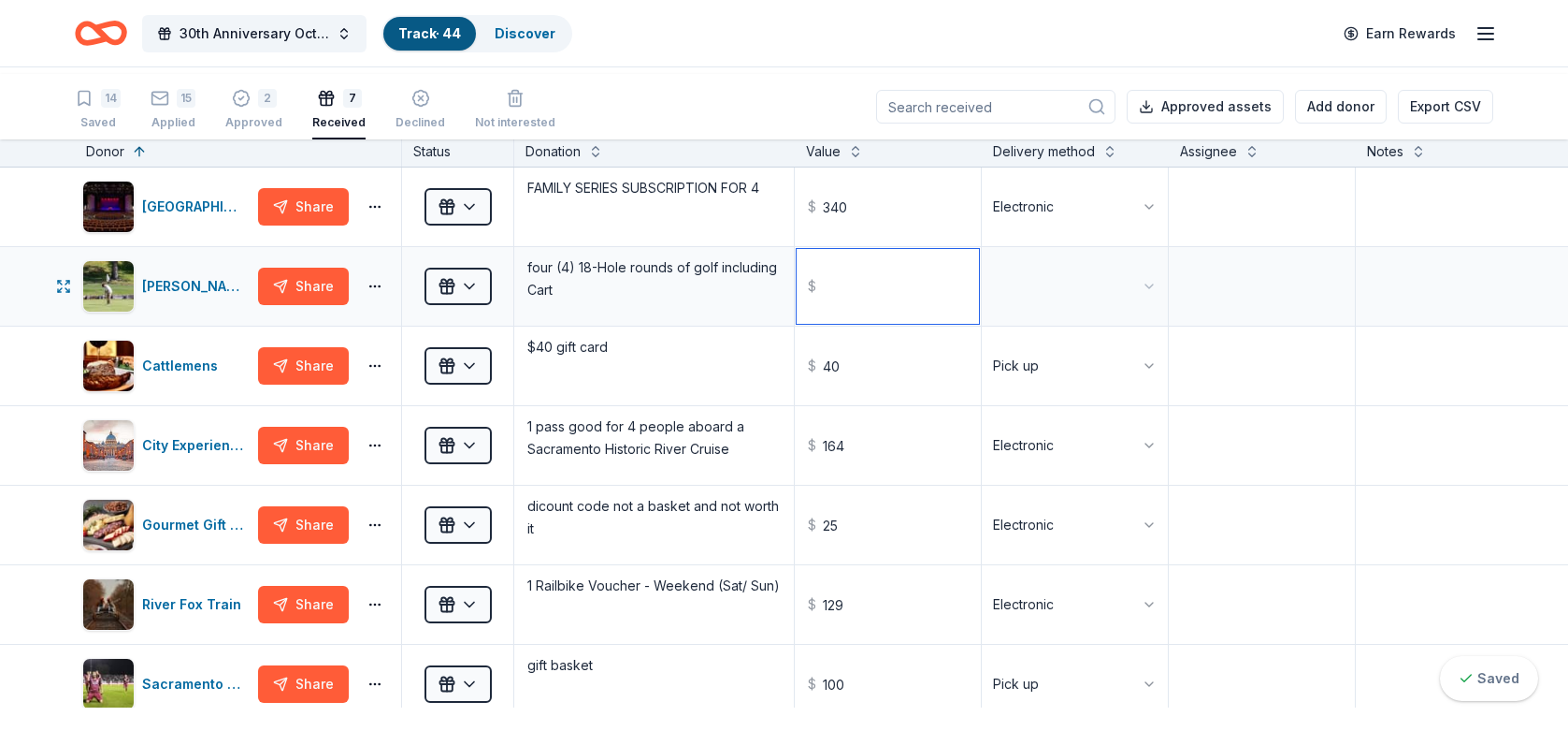
click at [878, 321] on input "text" at bounding box center [888, 287] width 182 height 75
type input "188.00"
click at [1157, 329] on html "30th Anniversary Octoberfest for a Cause Track · 44 Discover Earn Rewards 14 Sa…" at bounding box center [784, 365] width 1568 height 731
click at [196, 102] on div "15" at bounding box center [186, 98] width 19 height 19
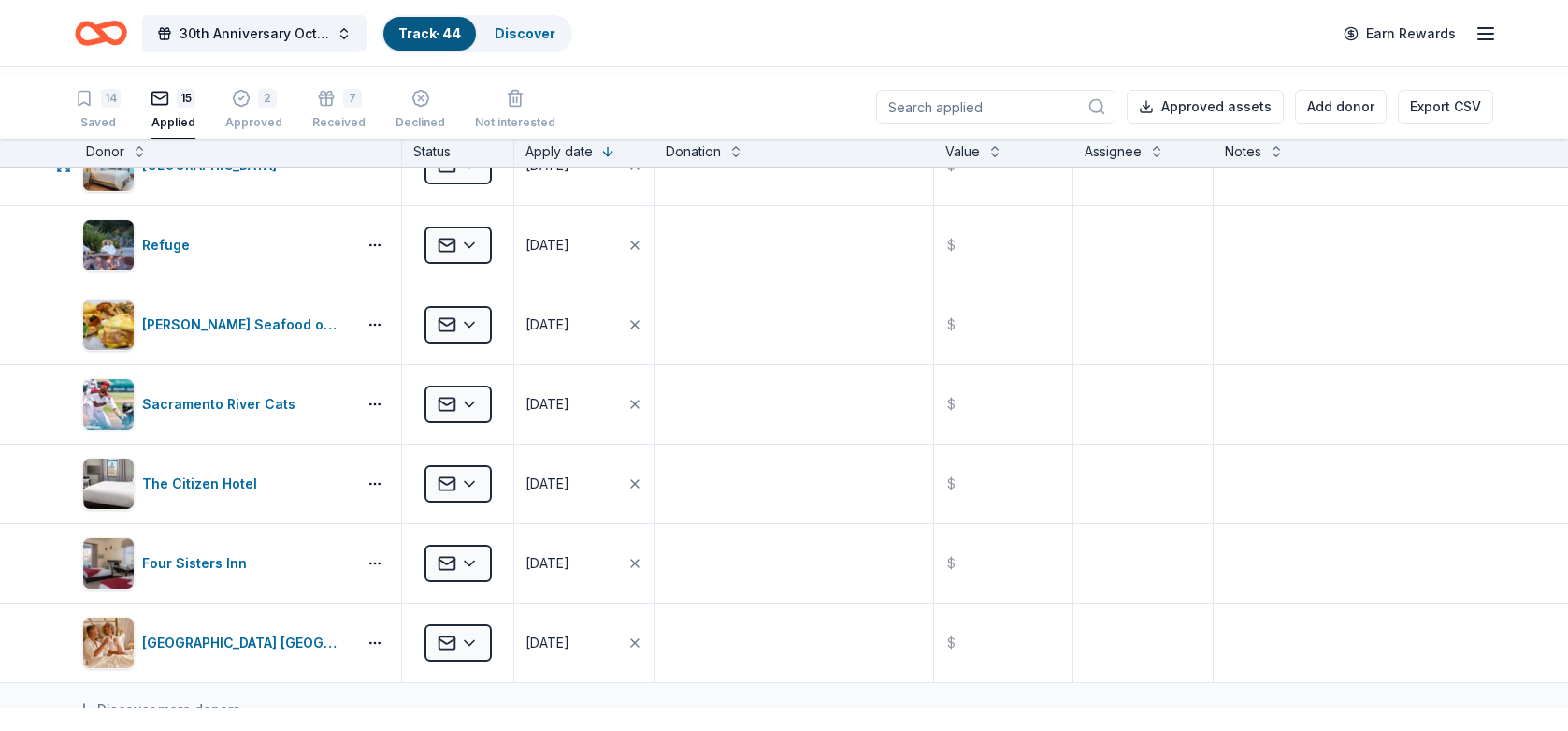
scroll to position [967, 0]
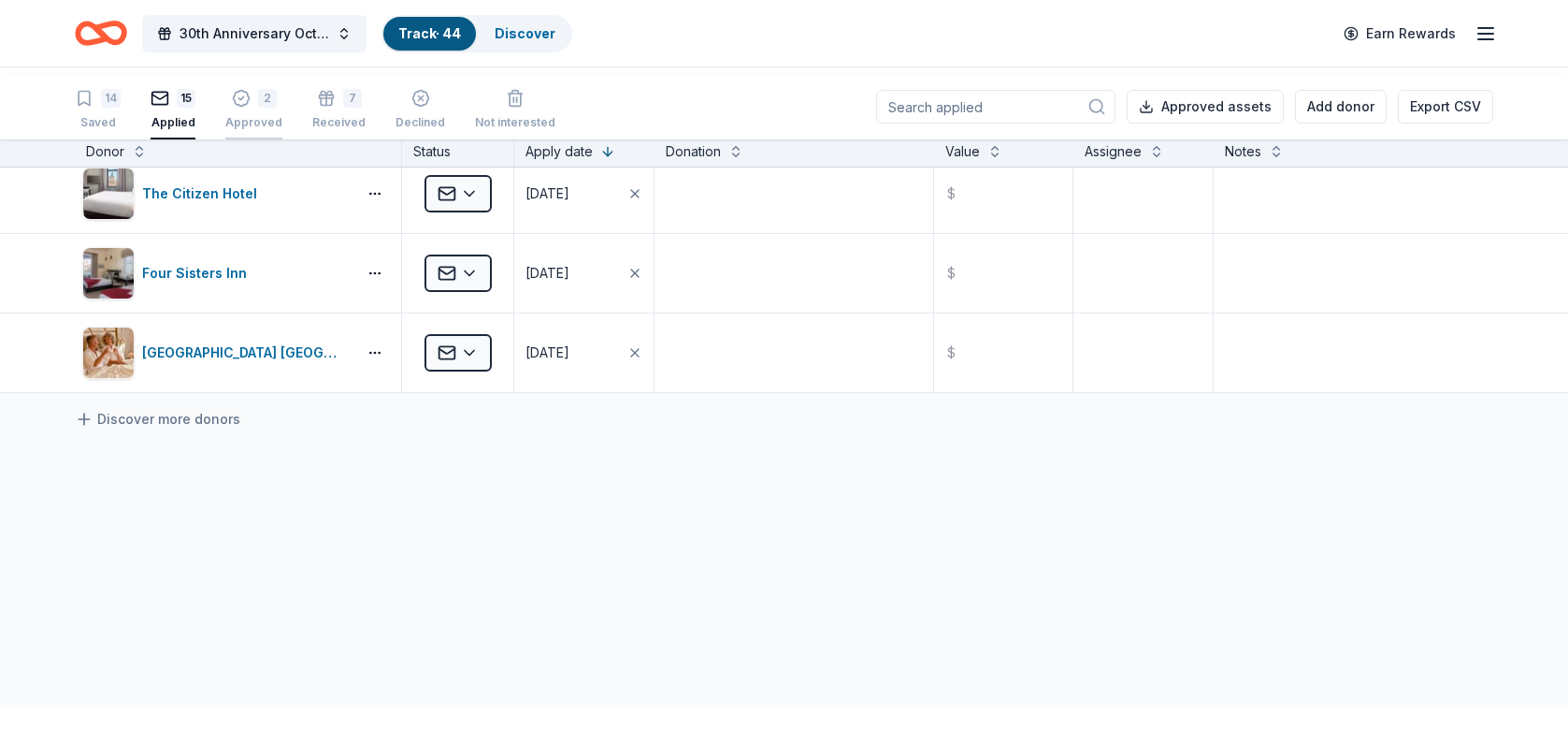
click at [283, 124] on div "2 Approved" at bounding box center [254, 110] width 57 height 42
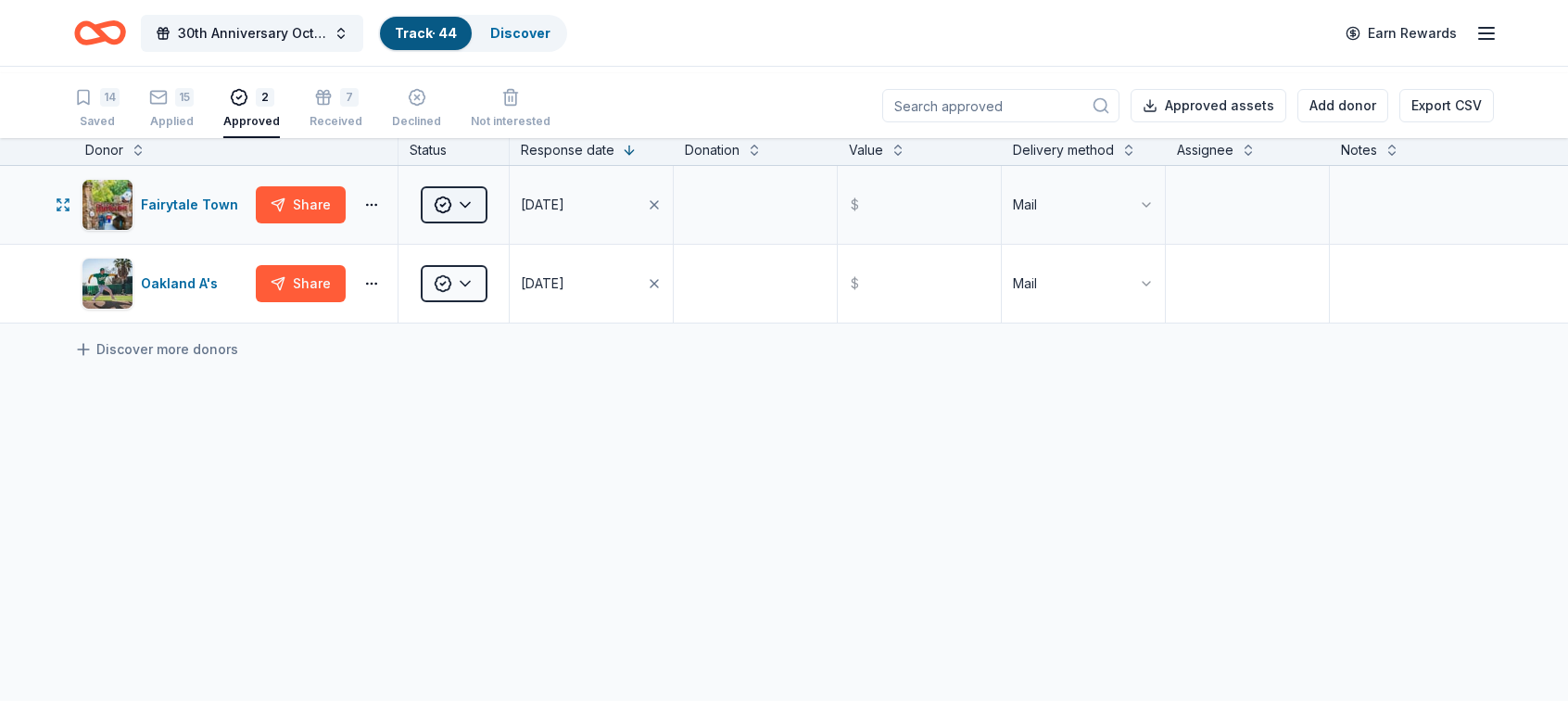
click at [472, 263] on html "30th Anniversary Octoberfest for a Cause Track · 44 Discover Earn Rewards 14 Sa…" at bounding box center [784, 362] width 1568 height 724
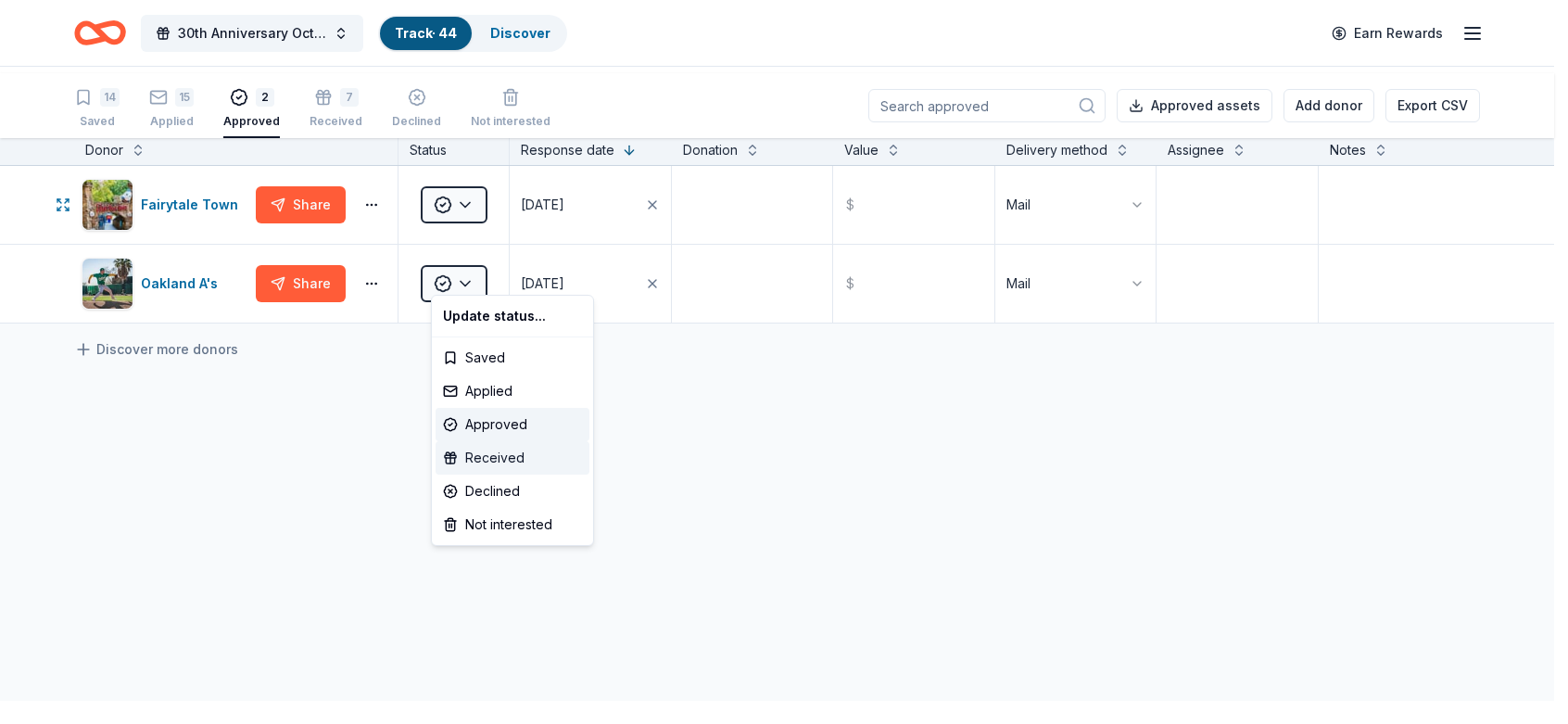
click at [509, 474] on div "Received" at bounding box center [513, 458] width 154 height 33
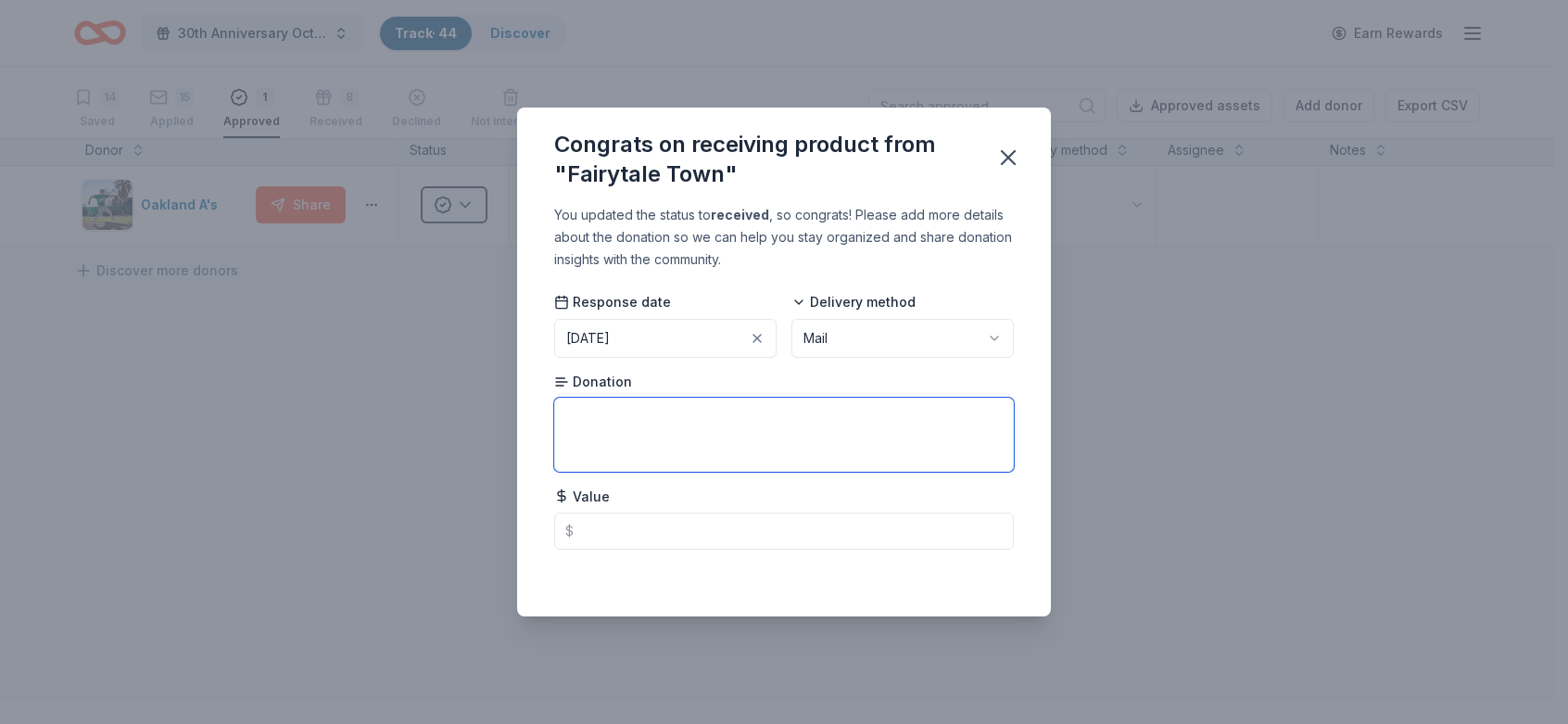
click at [686, 451] on textarea at bounding box center [784, 435] width 460 height 74
paste textarea "Family Pass for Four"
type textarea "Family Pass for Four"
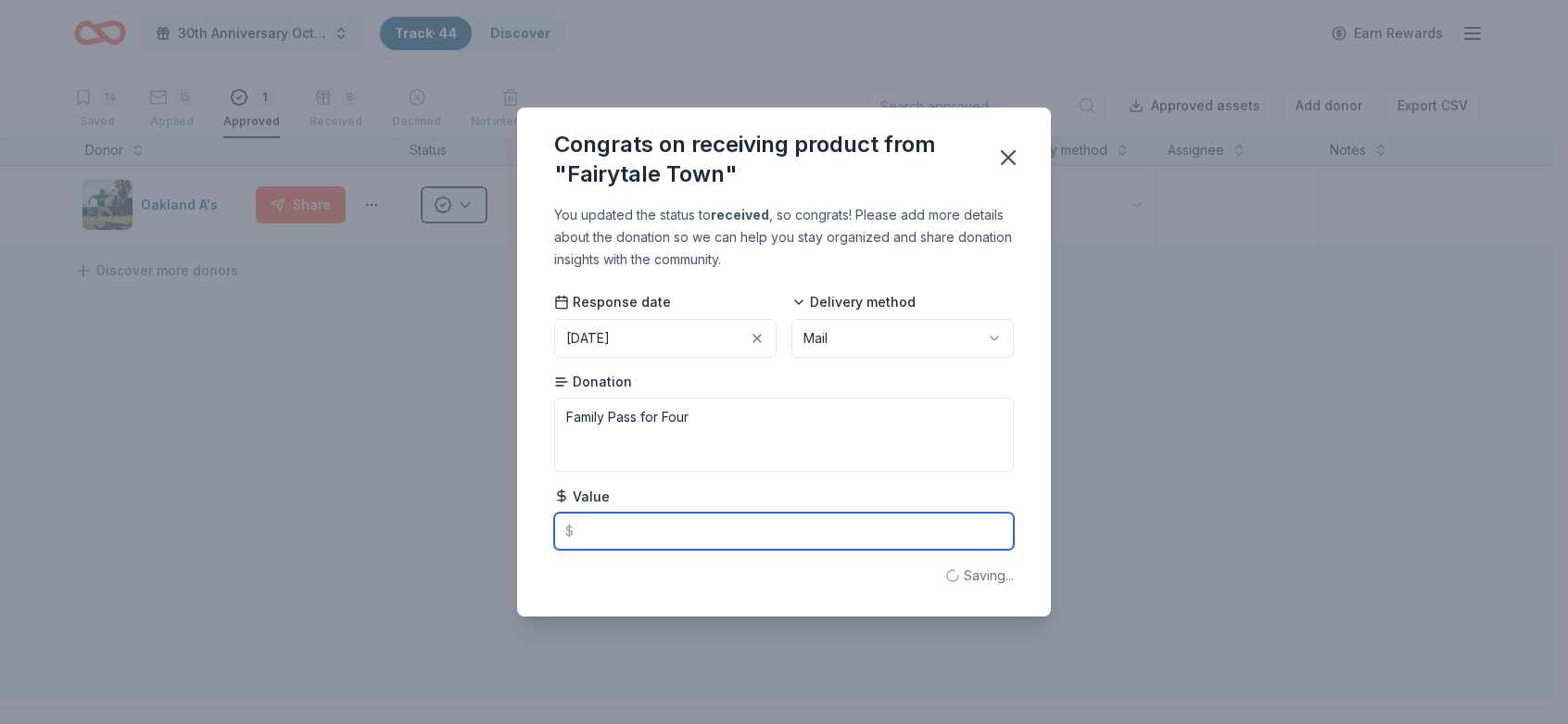
click at [649, 550] on input "text" at bounding box center [784, 531] width 460 height 37
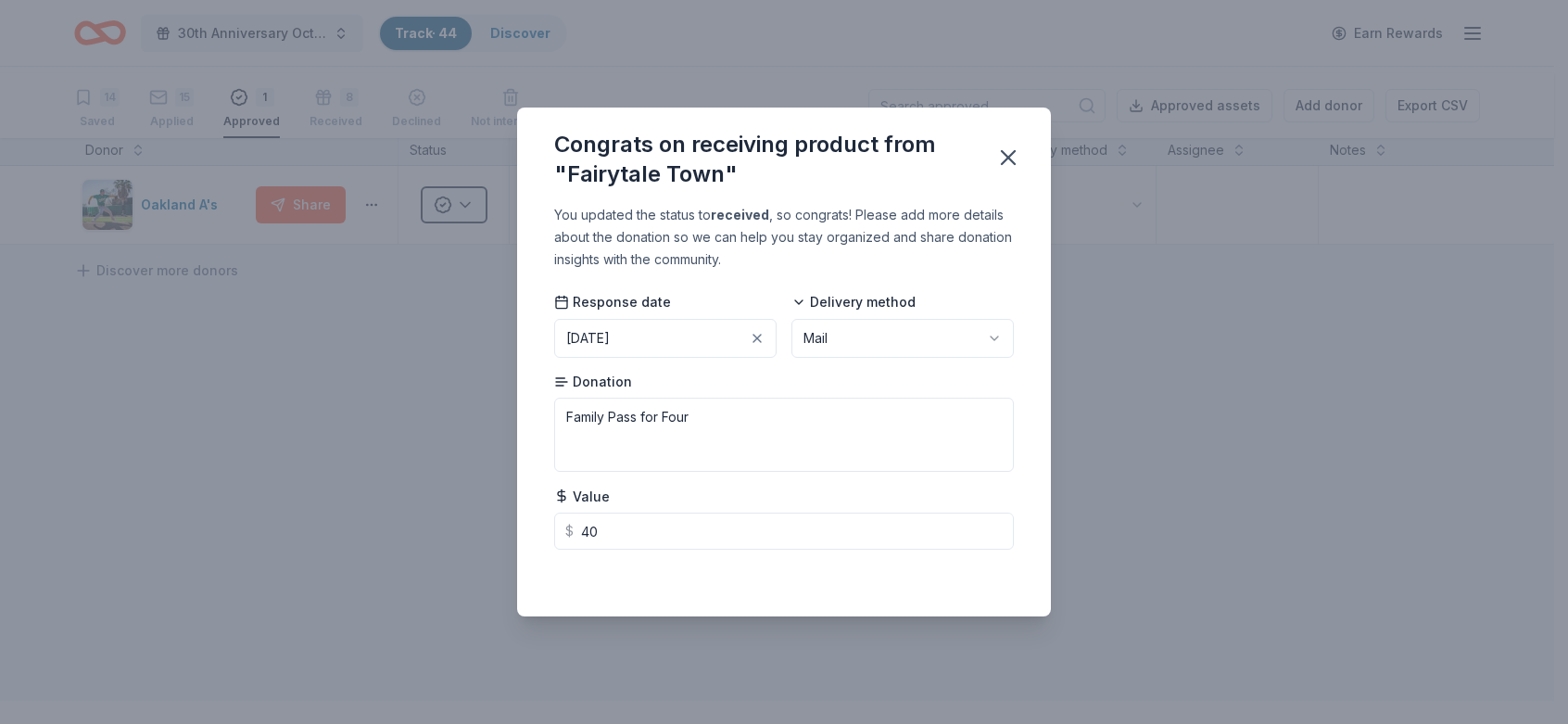
type input "40.00"
click at [987, 511] on div "Value $ 40.00" at bounding box center [784, 518] width 460 height 63
click at [1021, 145] on icon "button" at bounding box center [1008, 158] width 25 height 25
